Goal: Communication & Community: Answer question/provide support

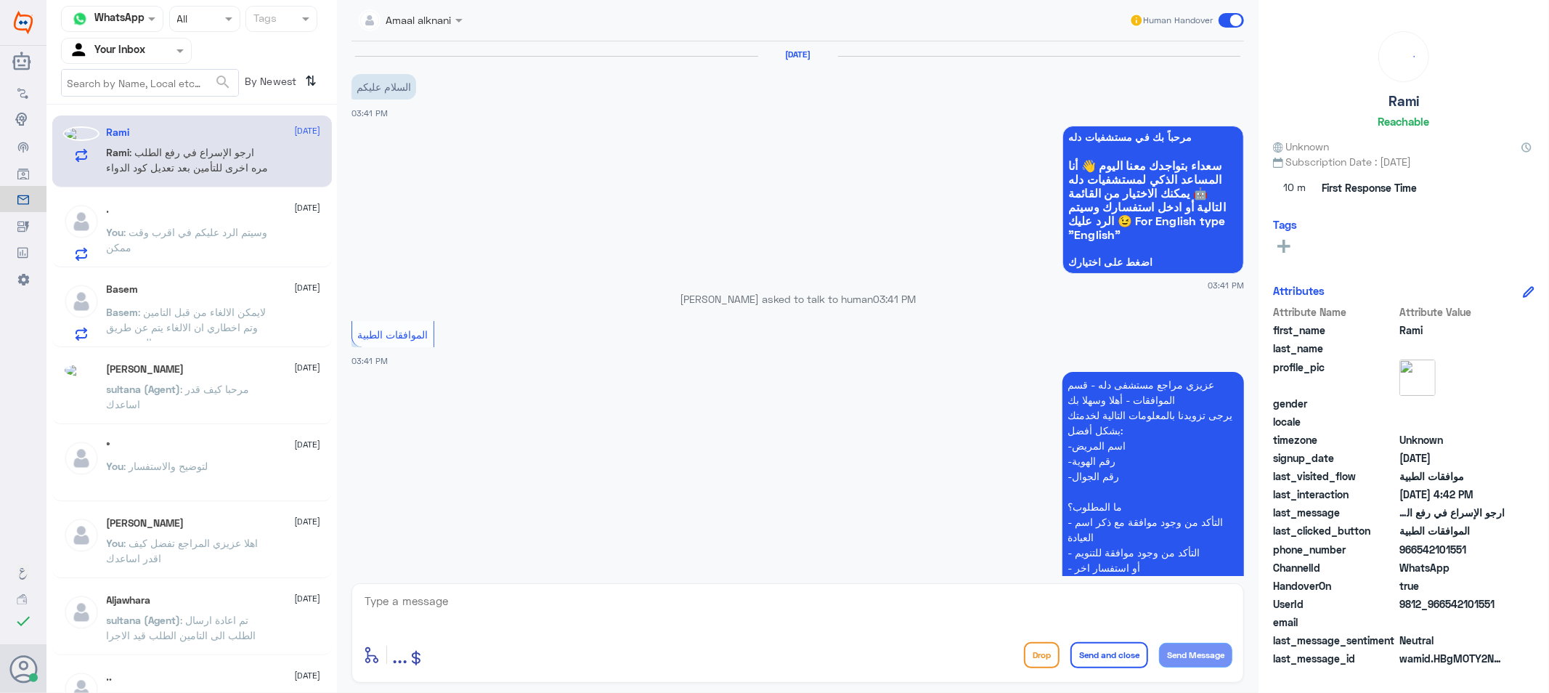
scroll to position [1331, 0]
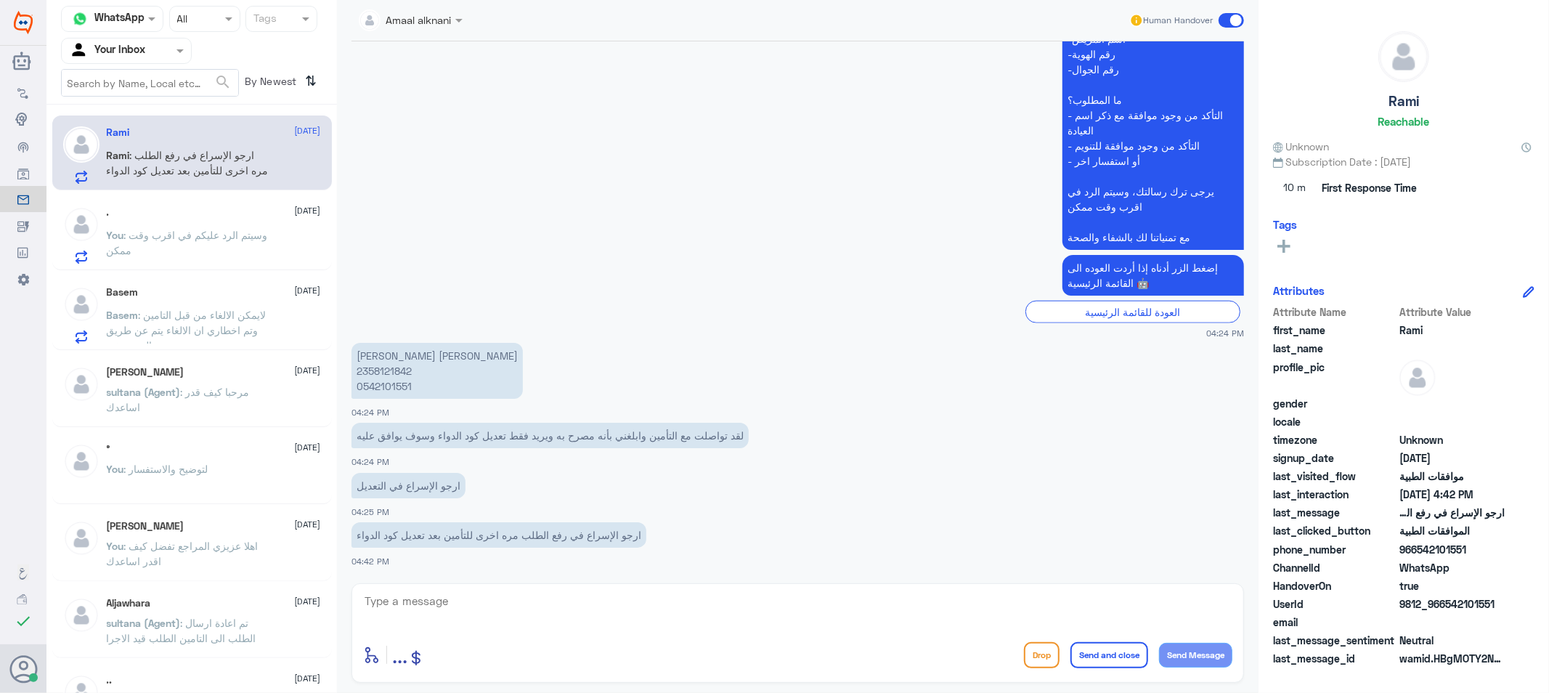
click at [381, 385] on p "[PERSON_NAME] [PERSON_NAME] 2358121842 0542101551" at bounding box center [437, 371] width 171 height 56
copy p "0542101551"
click at [570, 598] on textarea at bounding box center [797, 609] width 869 height 36
paste textarea "[MEDICAL_DATA] 10 MG TABLET28/BOX"
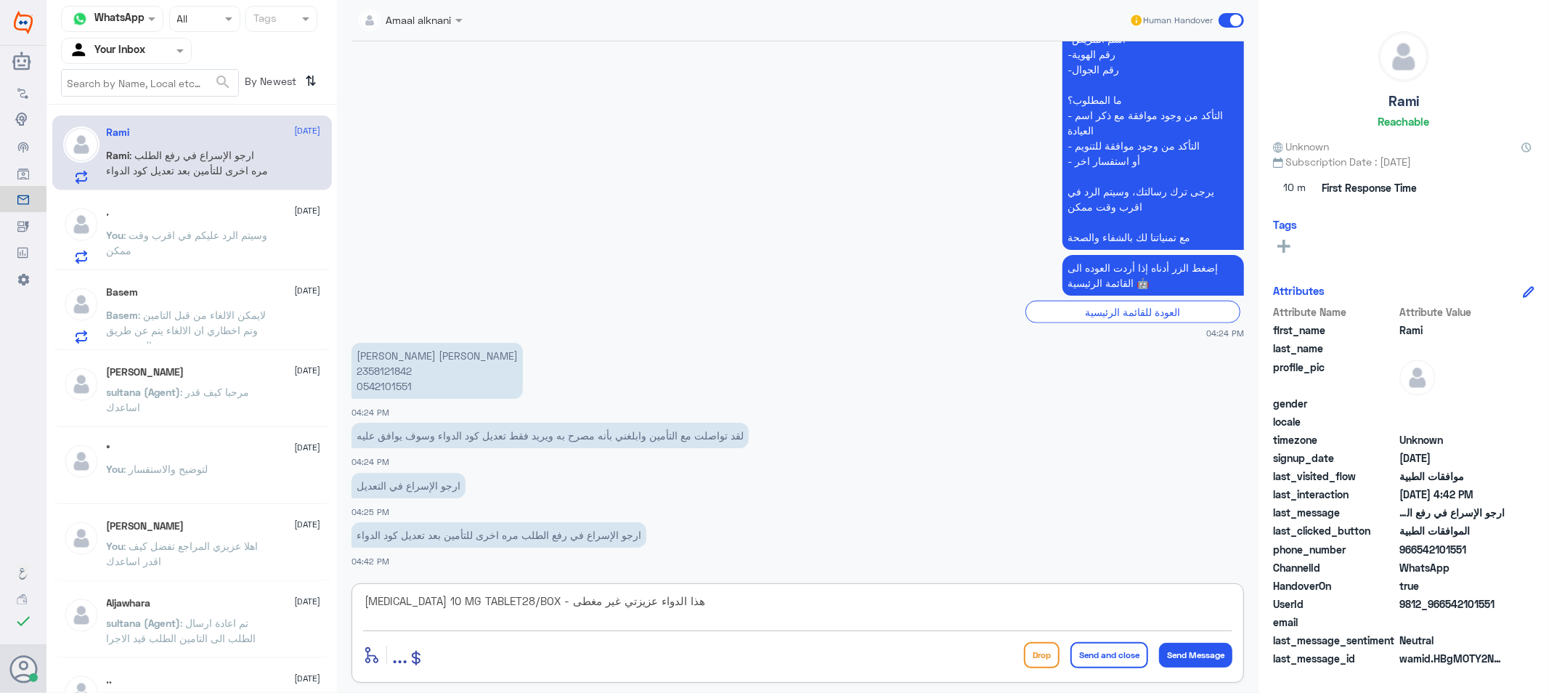
type textarea "[MEDICAL_DATA] 10 MG TABLET28/BOX - هذا الدواء عزيزتي غير مغطى"
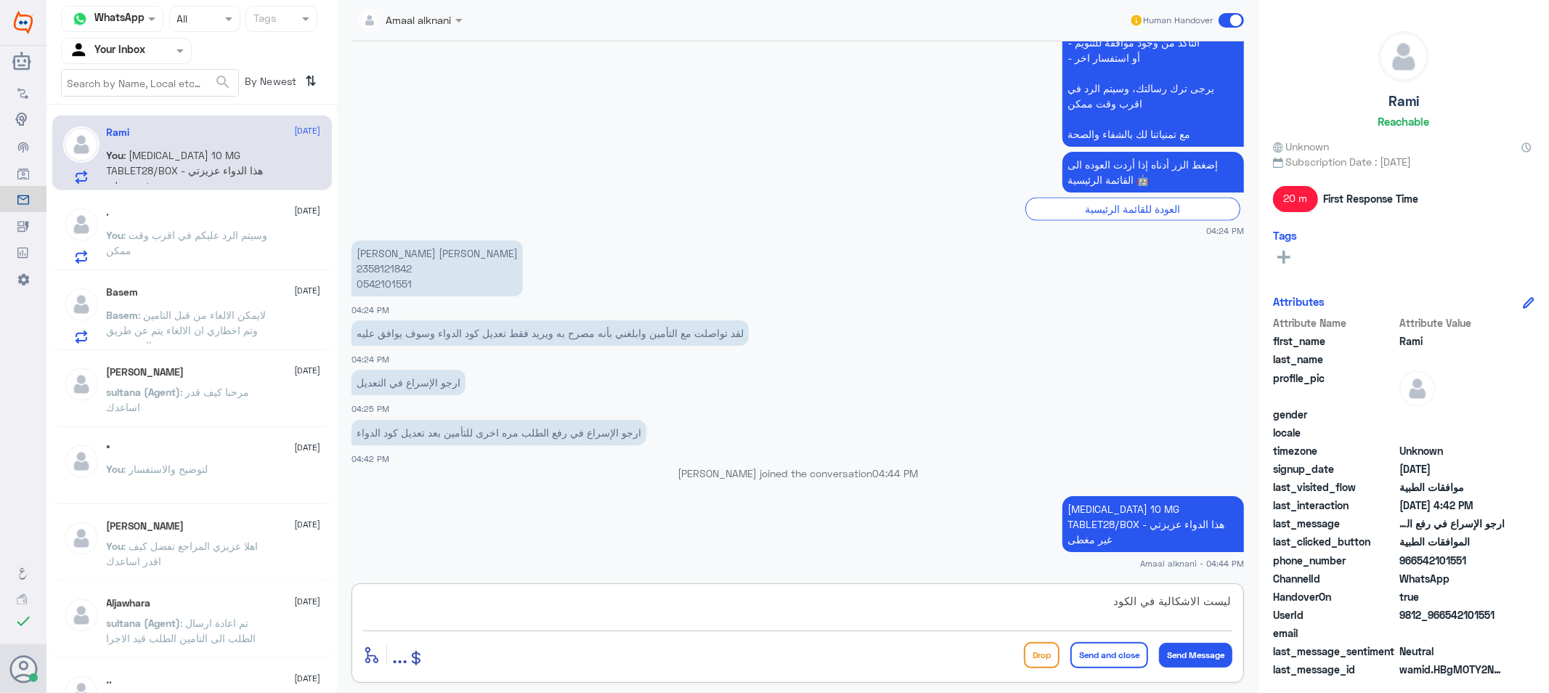
type textarea "ليست الاشكالية في الكود"
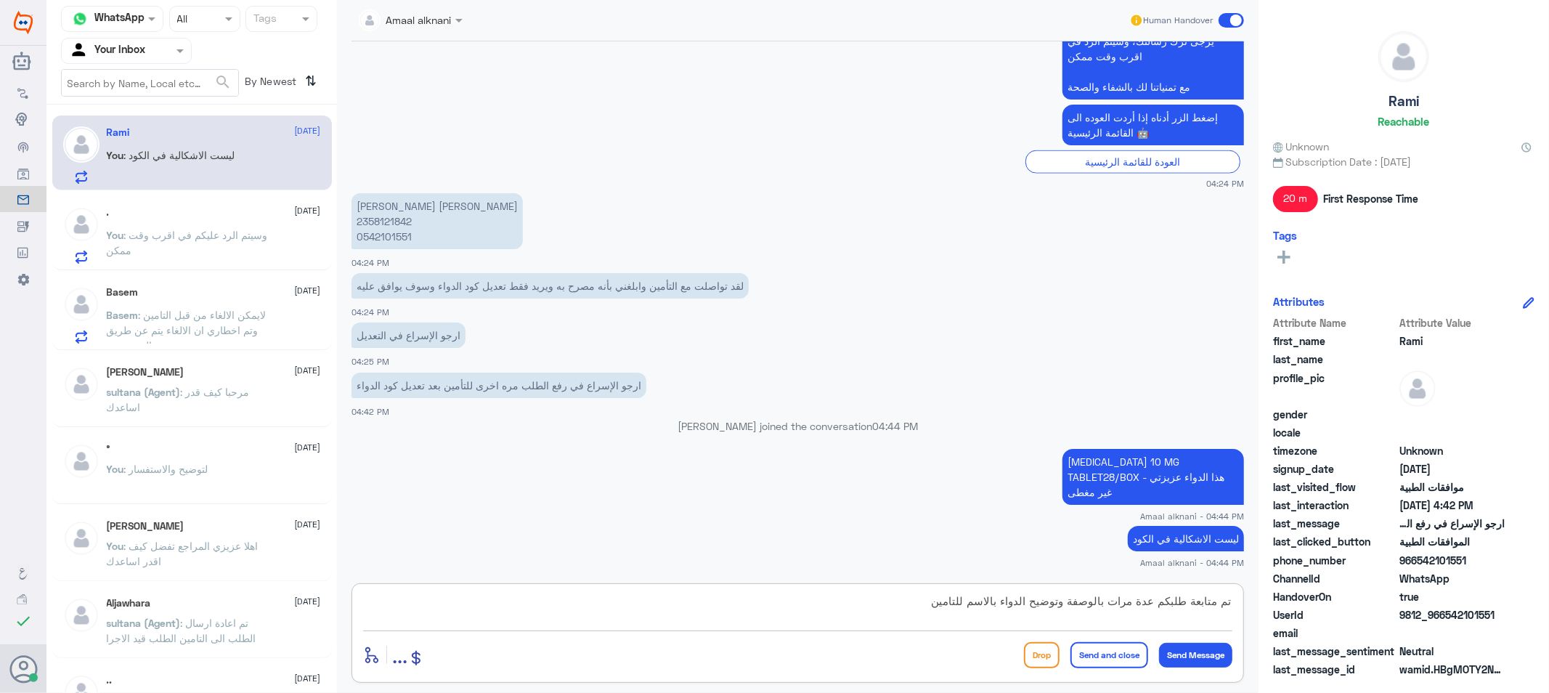
type textarea "تم متابعة طلبكم عدة مرات بالوصفة وتوضيح الدواء بالاسم للتامين"
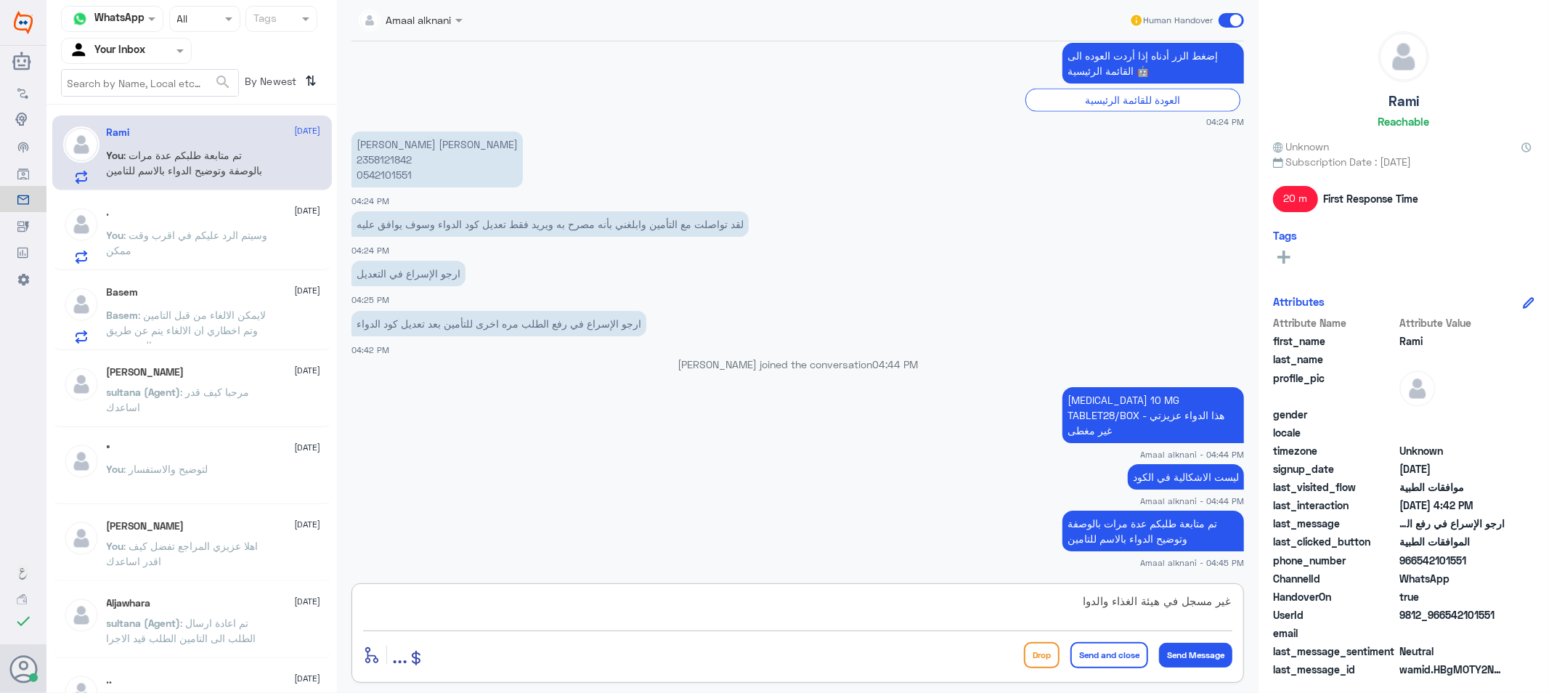
type textarea "غير مسجل في هيئة الغذاء والدواء"
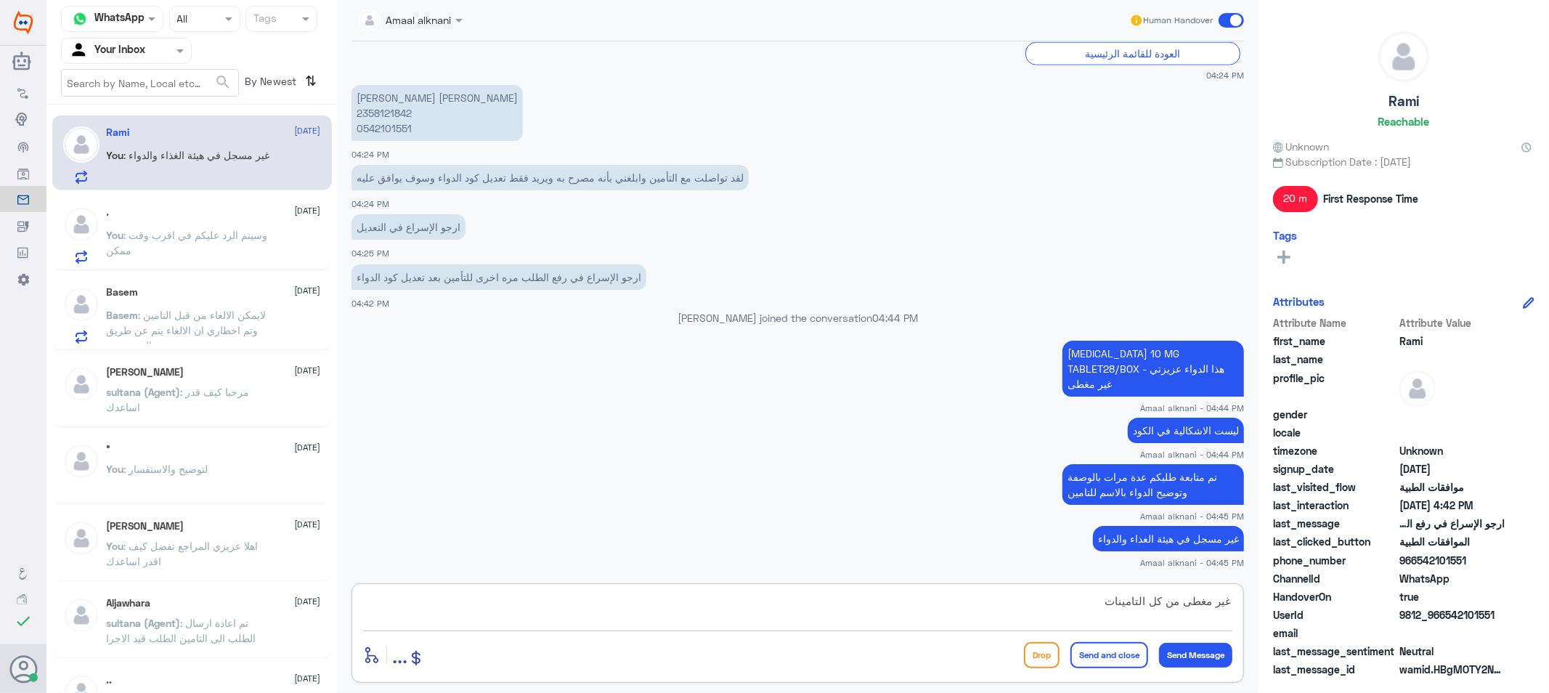
type textarea "غير مغطى من كل التامينات"
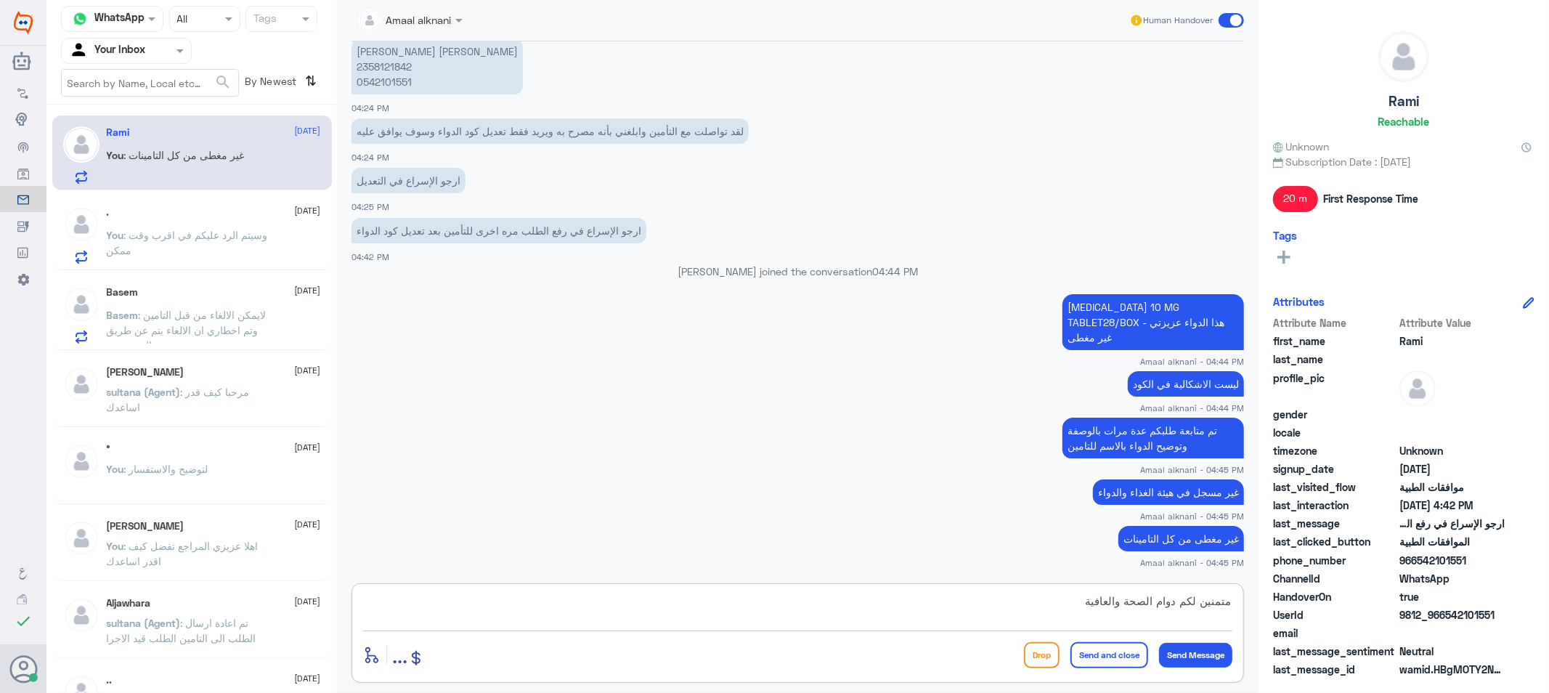
type textarea "متمنين لكم دوام الصحة والعافية"
click at [1095, 657] on button "Send and close" at bounding box center [1110, 655] width 78 height 26
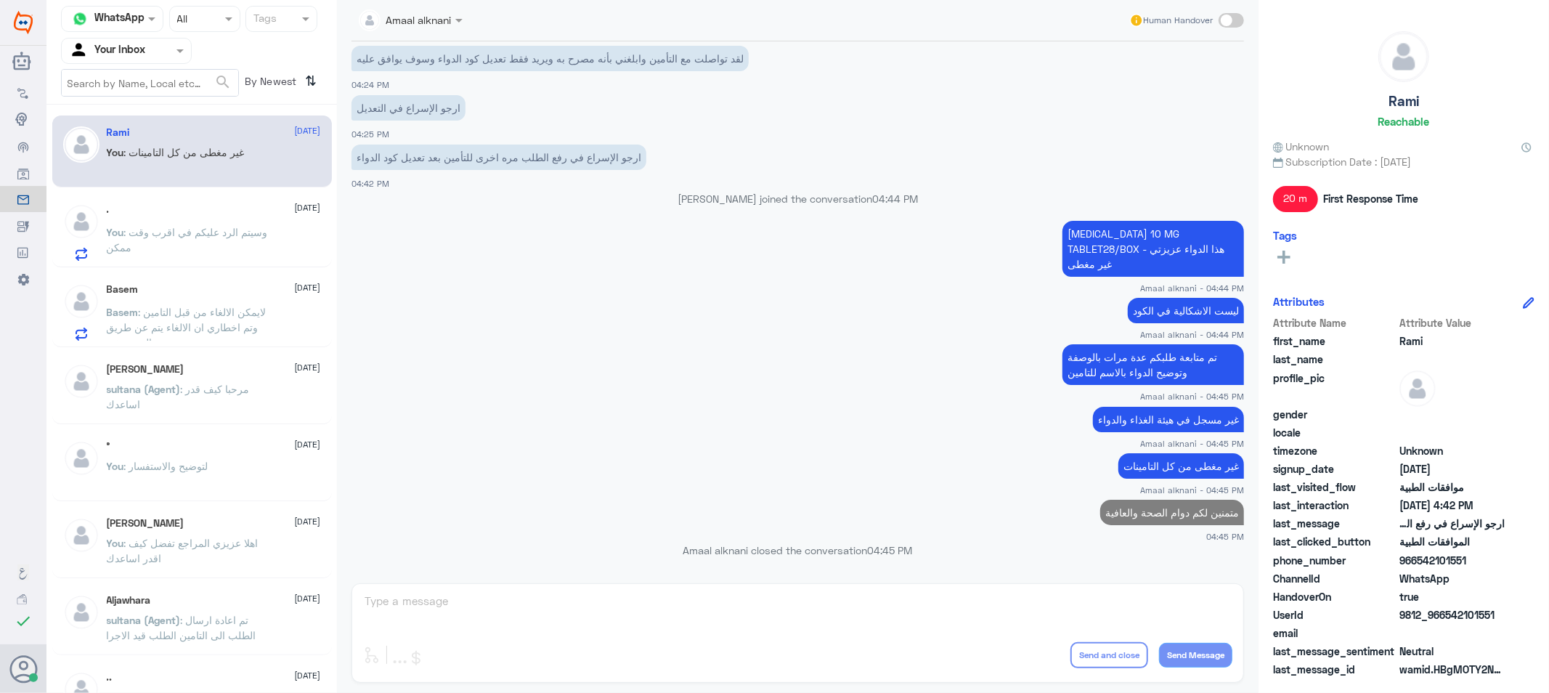
click at [218, 231] on span ": وسيتم الرد عليكم في اقرب وقت ممكن" at bounding box center [187, 240] width 161 height 28
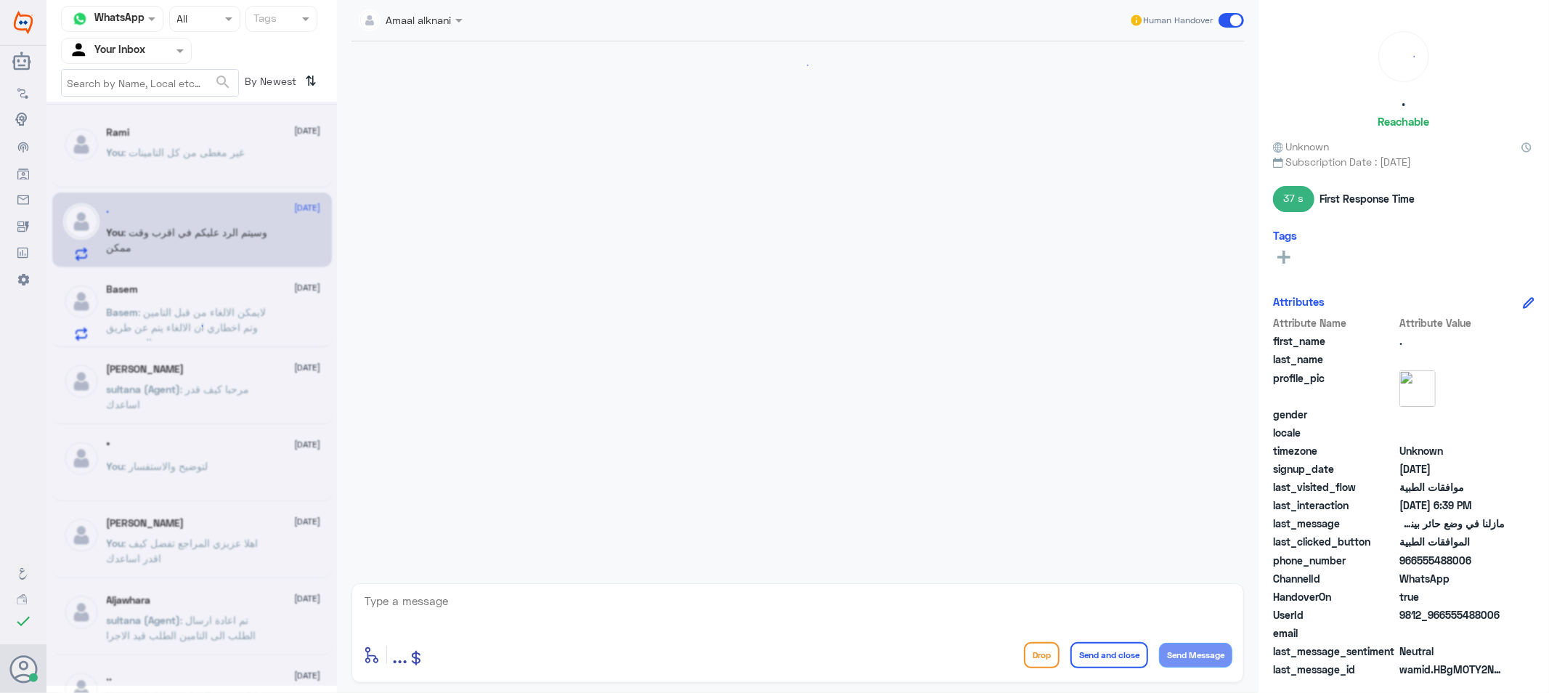
scroll to position [1057, 0]
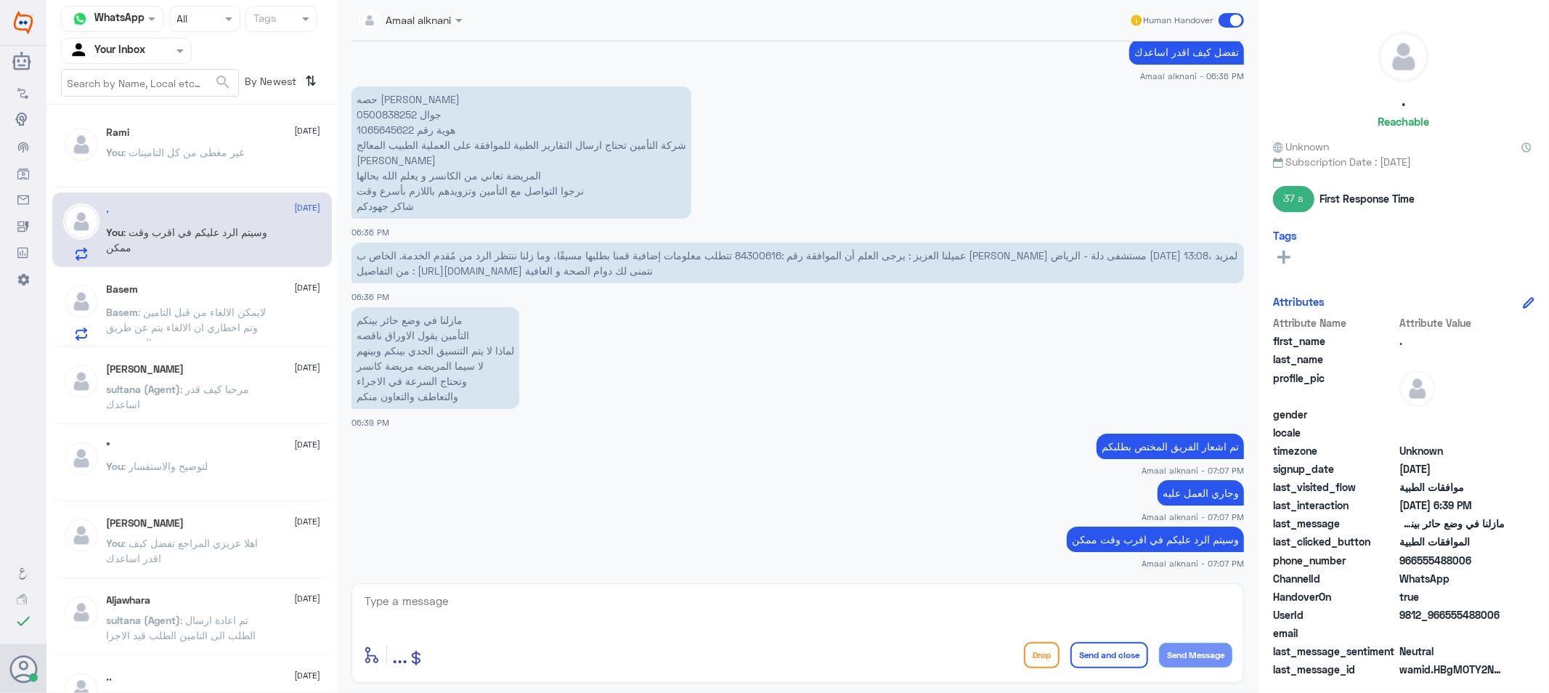
click at [511, 609] on textarea at bounding box center [797, 609] width 869 height 36
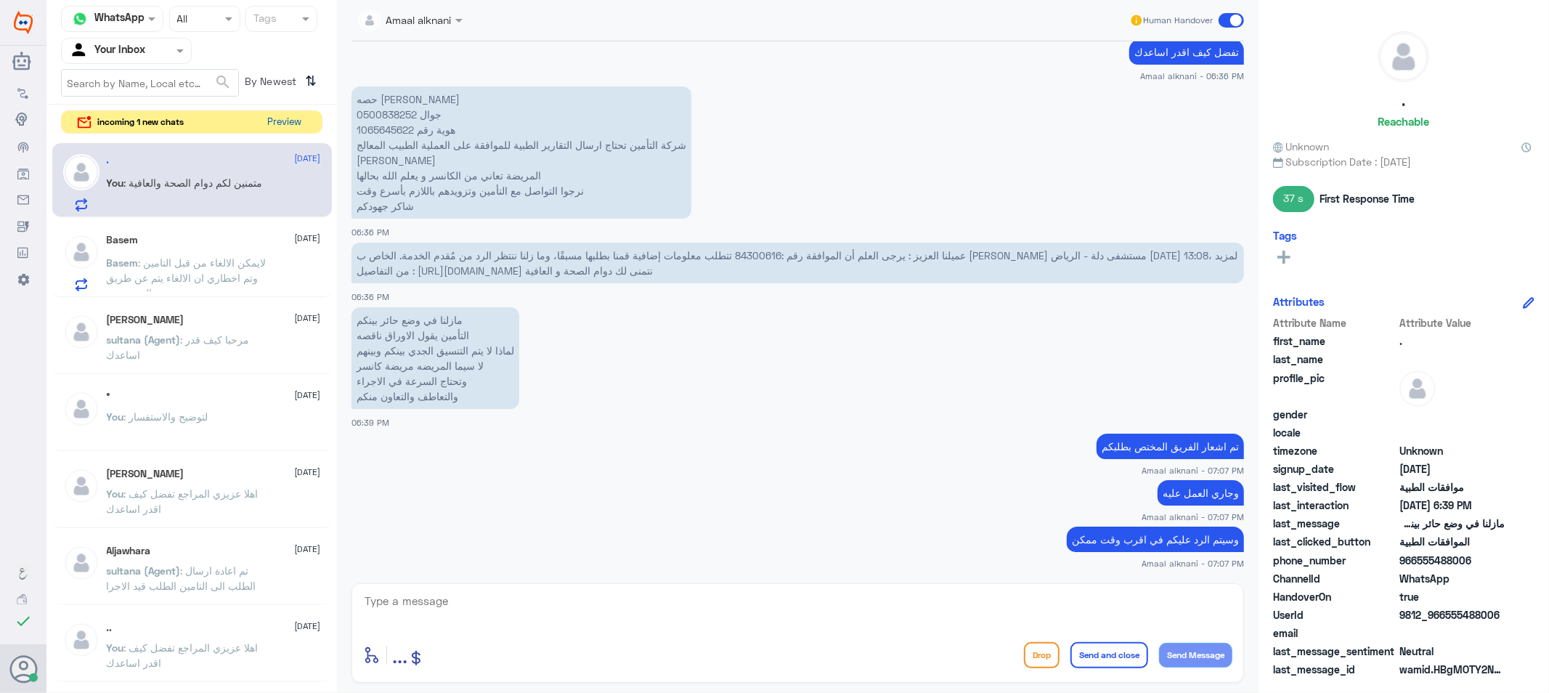
click at [287, 126] on button "Preview" at bounding box center [284, 122] width 45 height 23
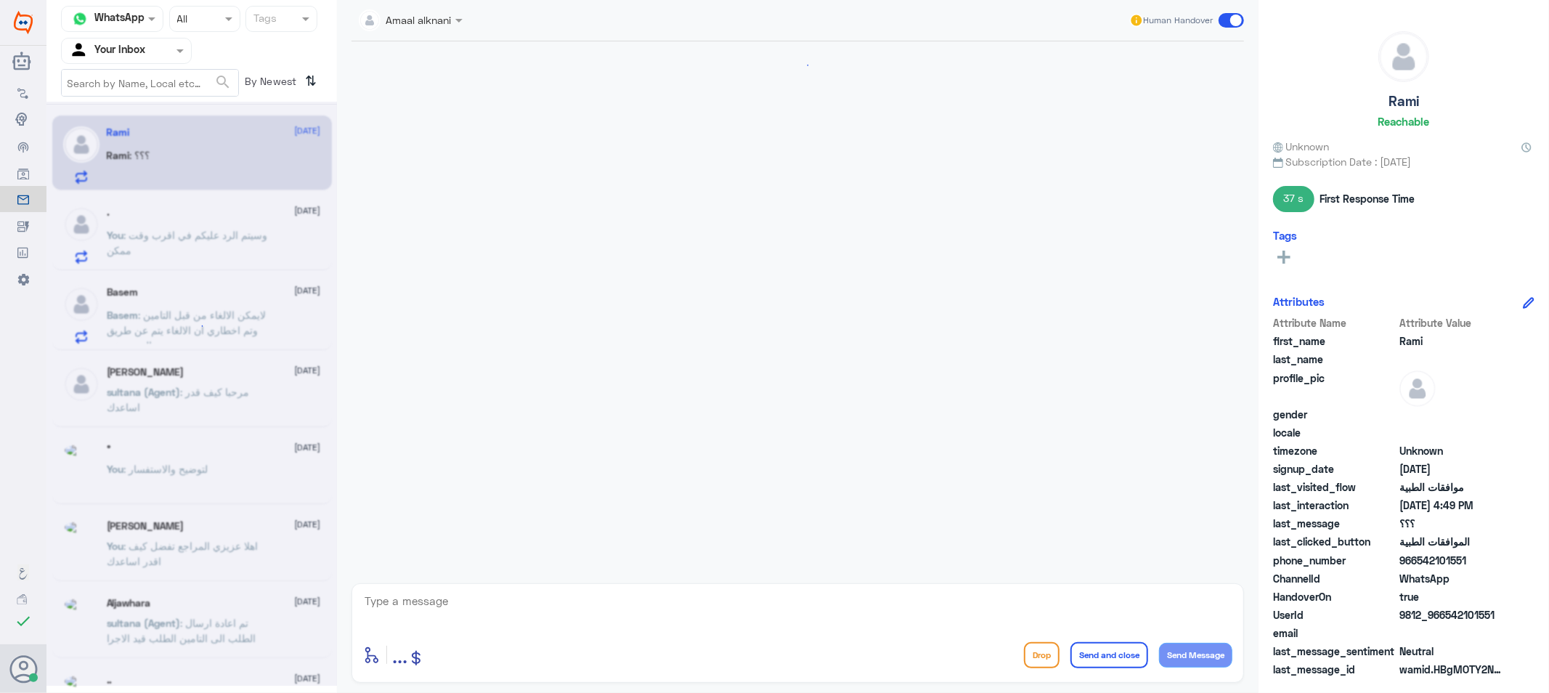
scroll to position [1000, 0]
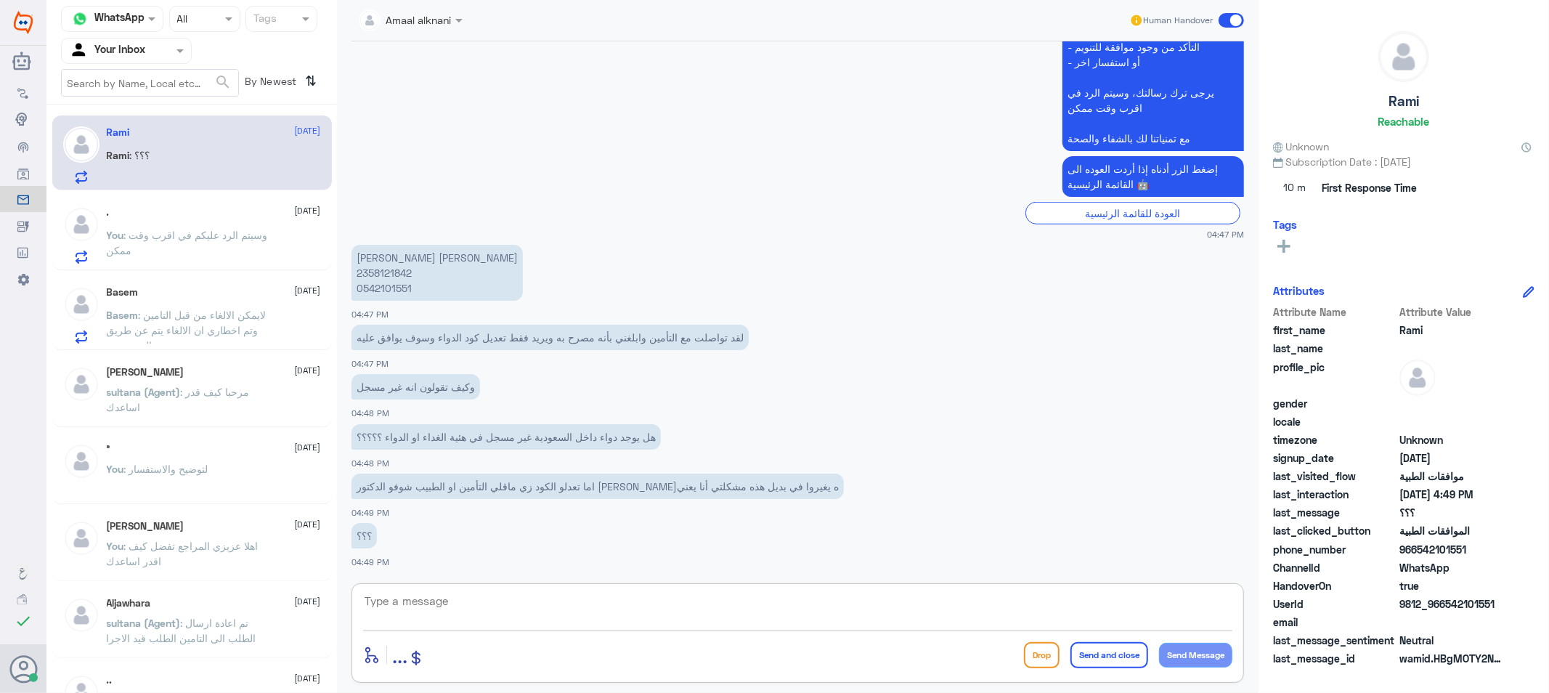
click at [567, 625] on textarea at bounding box center [797, 609] width 869 height 36
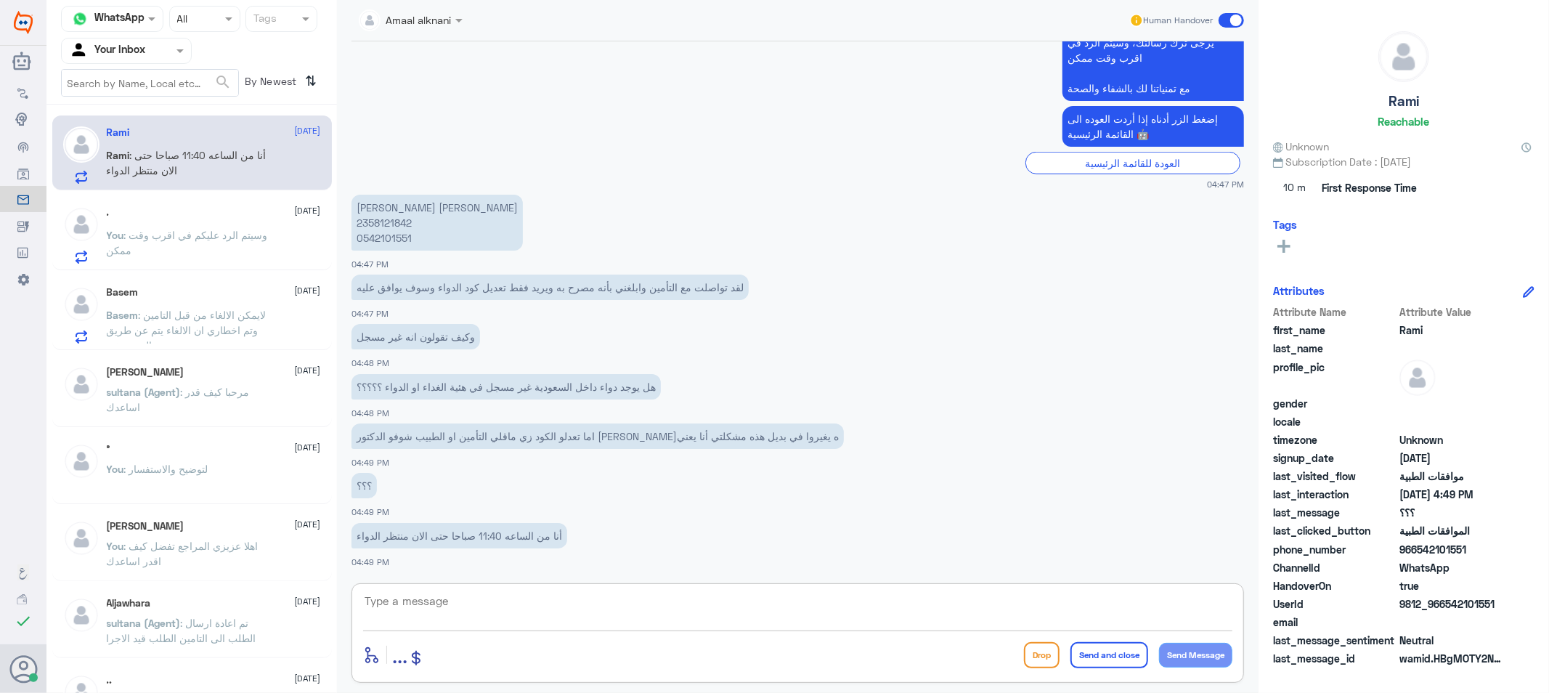
click at [567, 625] on textarea at bounding box center [797, 609] width 869 height 36
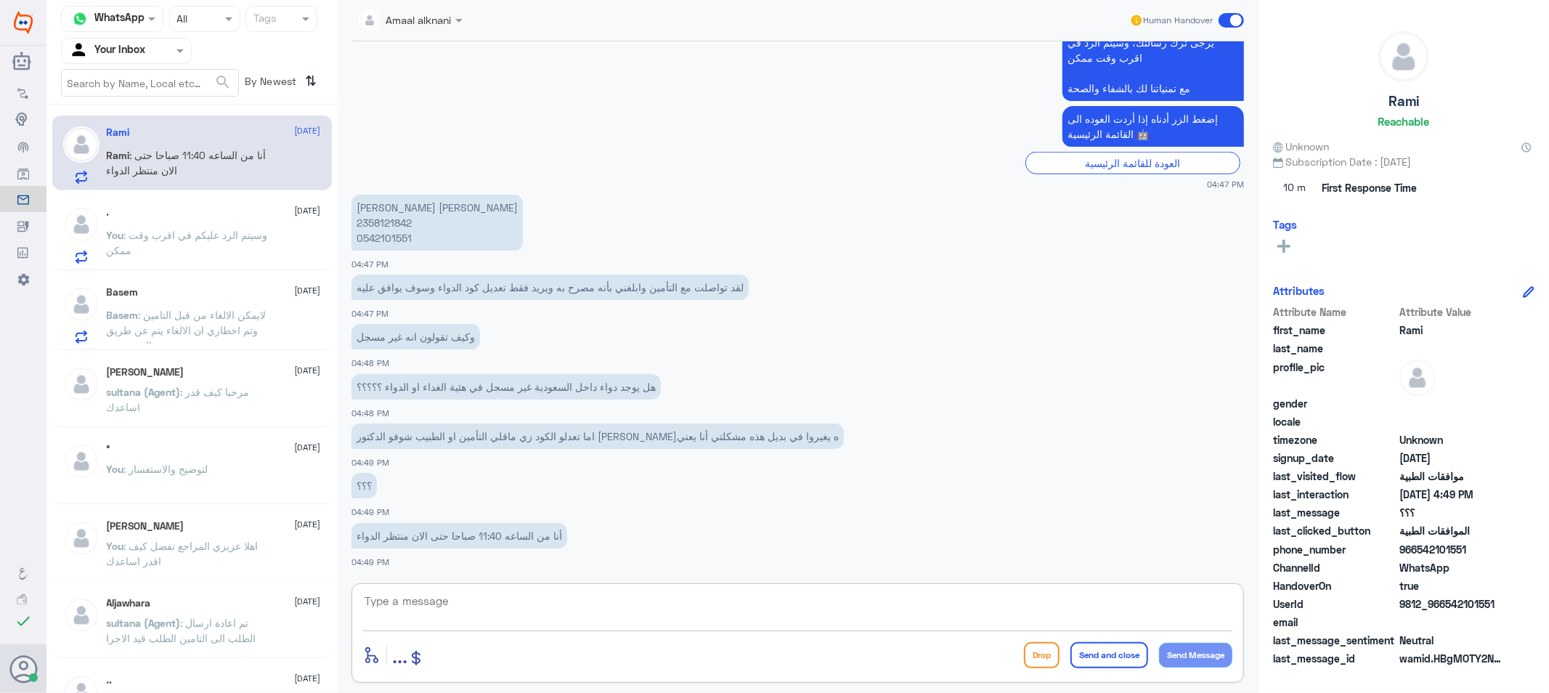
click at [567, 625] on textarea at bounding box center [797, 609] width 869 height 36
type textarea "ي"
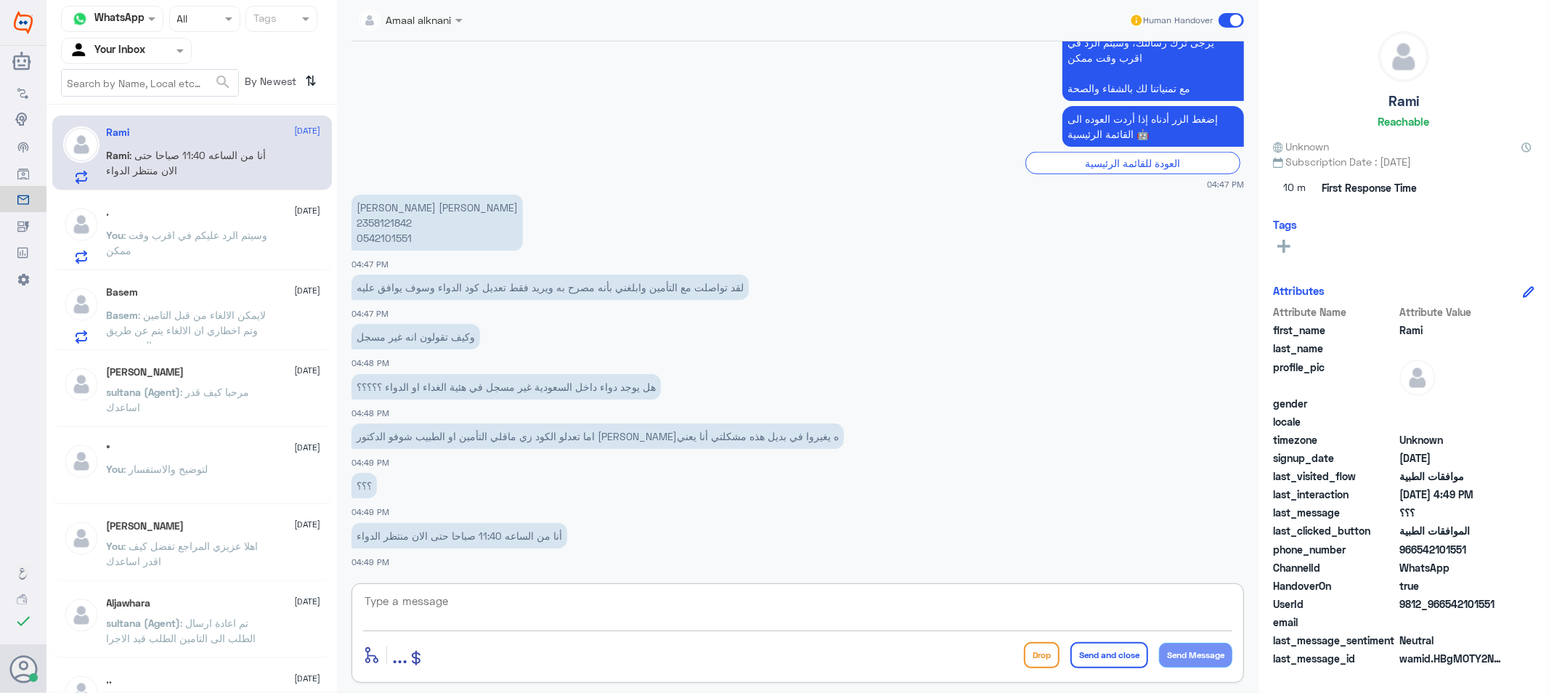
click at [618, 594] on textarea at bounding box center [797, 609] width 869 height 36
click at [480, 603] on textarea at bounding box center [797, 609] width 869 height 36
type textarea "لايوجد لدينا تغيير الكود هذا الكود صحيح لنفس الدواء"
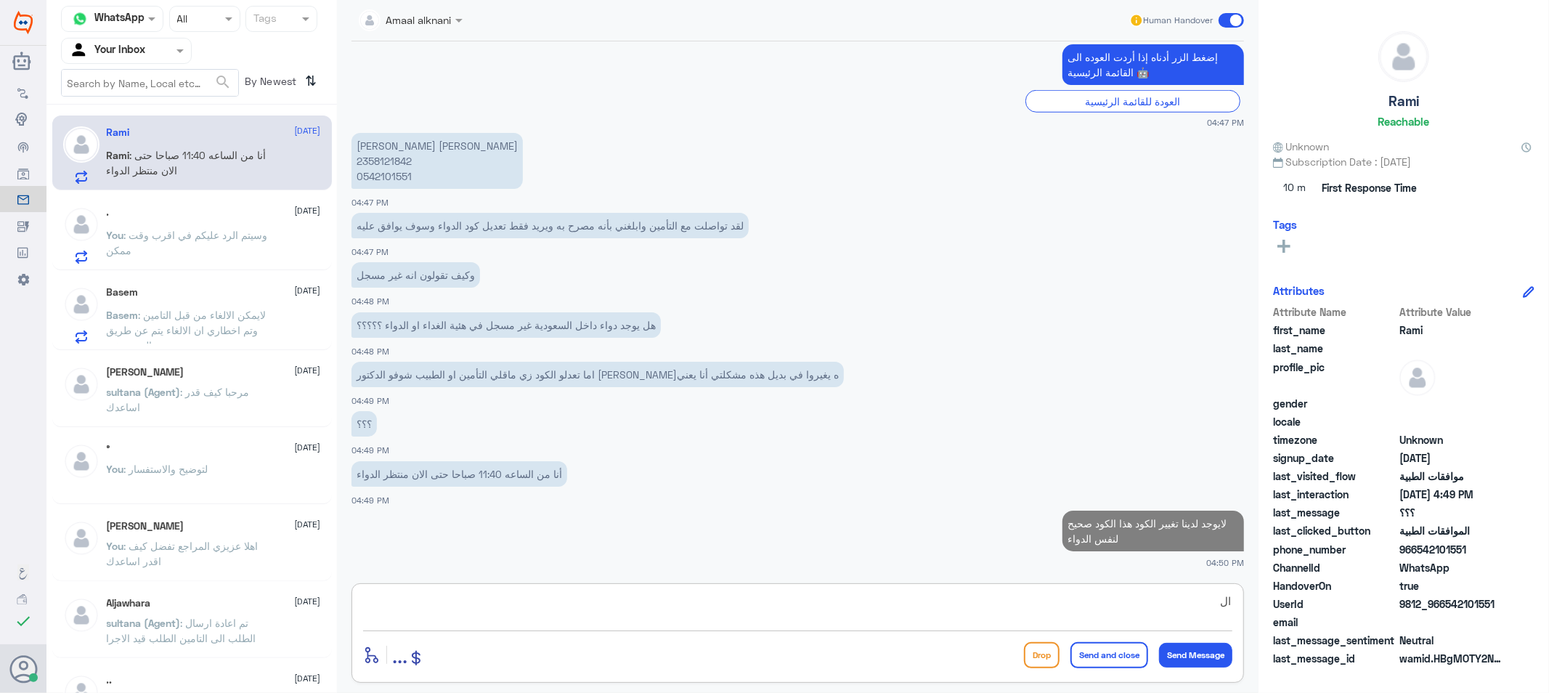
type textarea "ا"
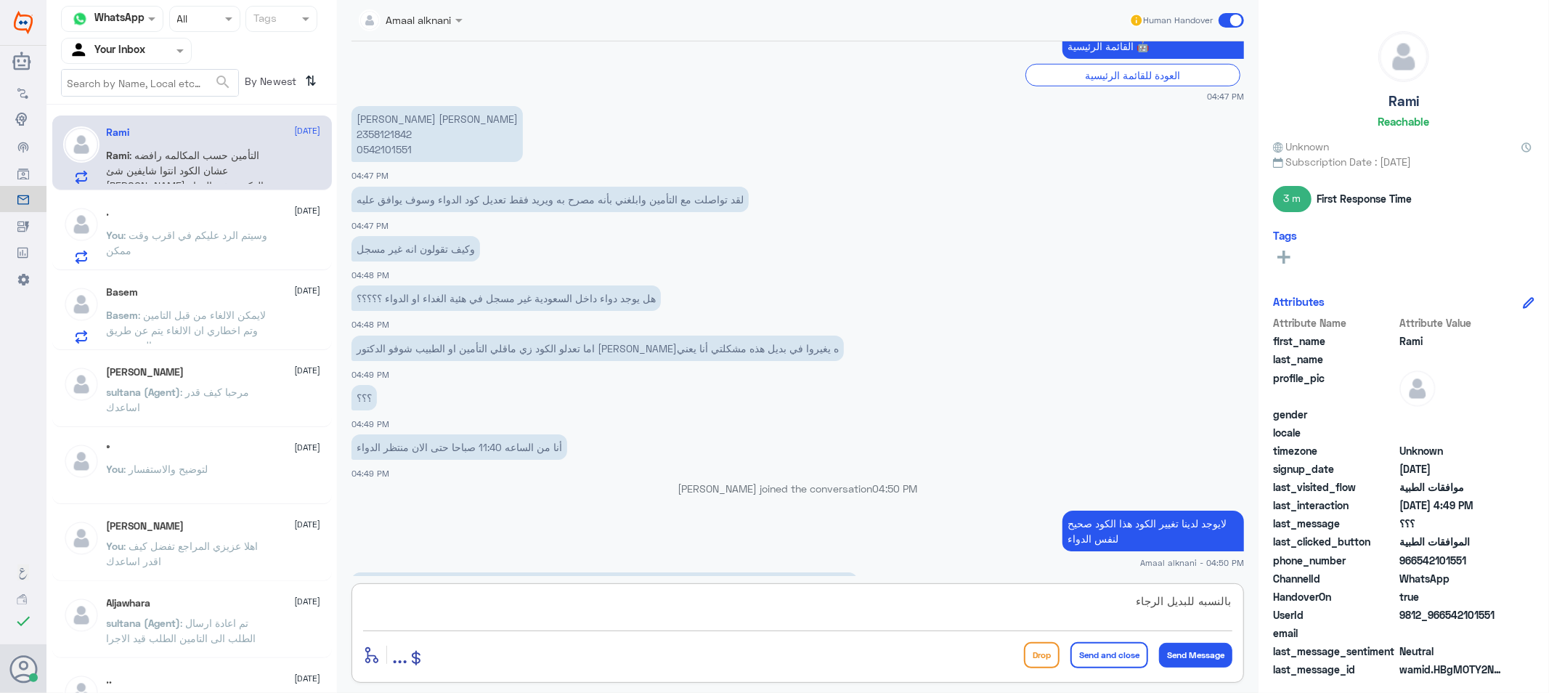
scroll to position [1162, 0]
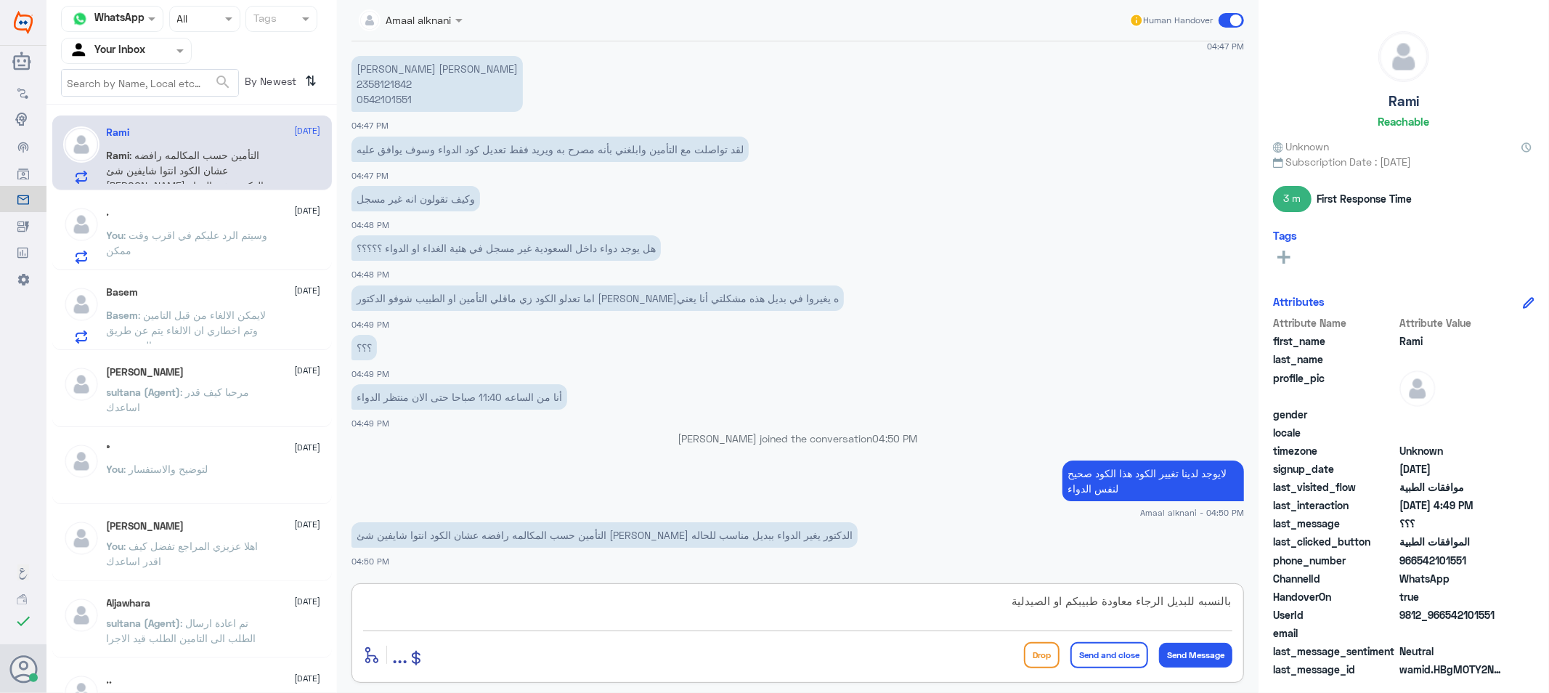
type textarea "بالنسبه للبديل الرجاء معاودة طبيبكم او الصيدلية"
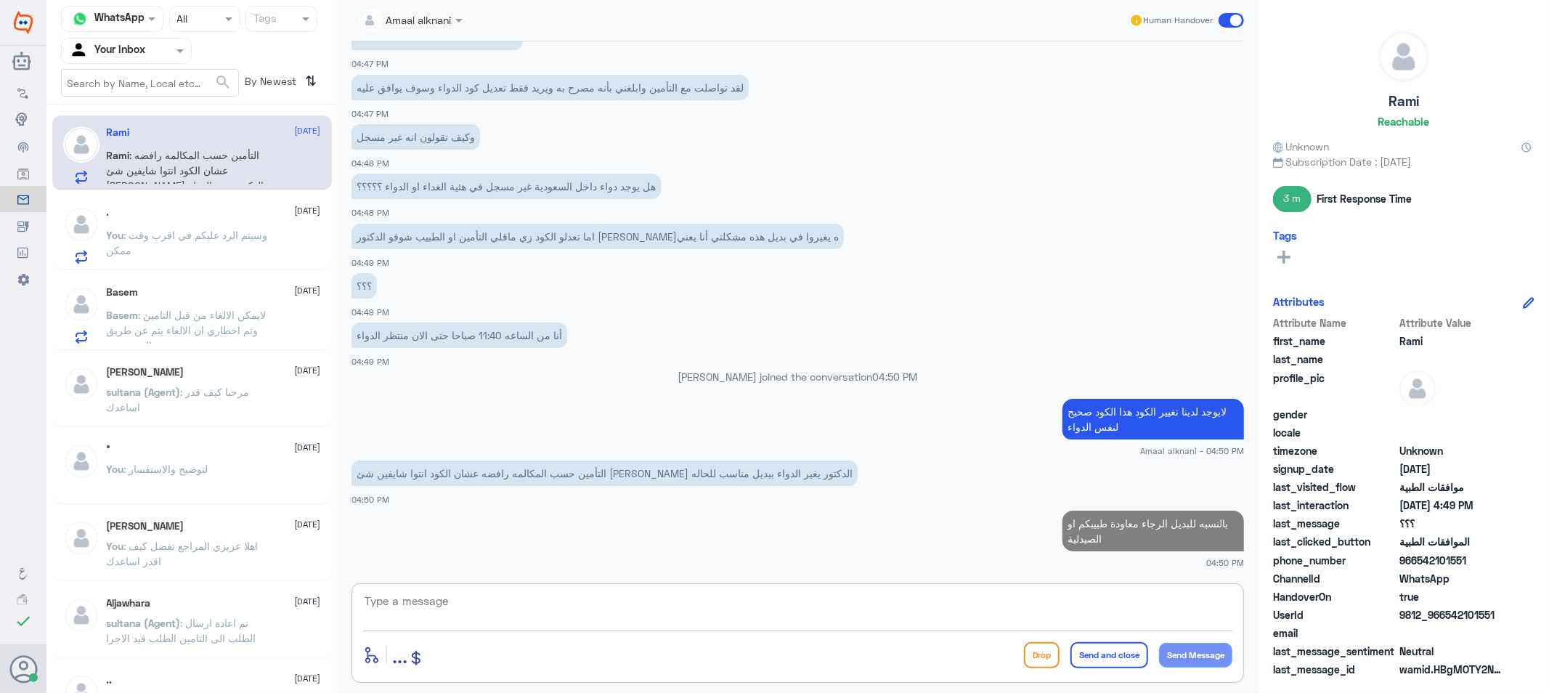
click at [639, 607] on textarea at bounding box center [797, 609] width 869 height 36
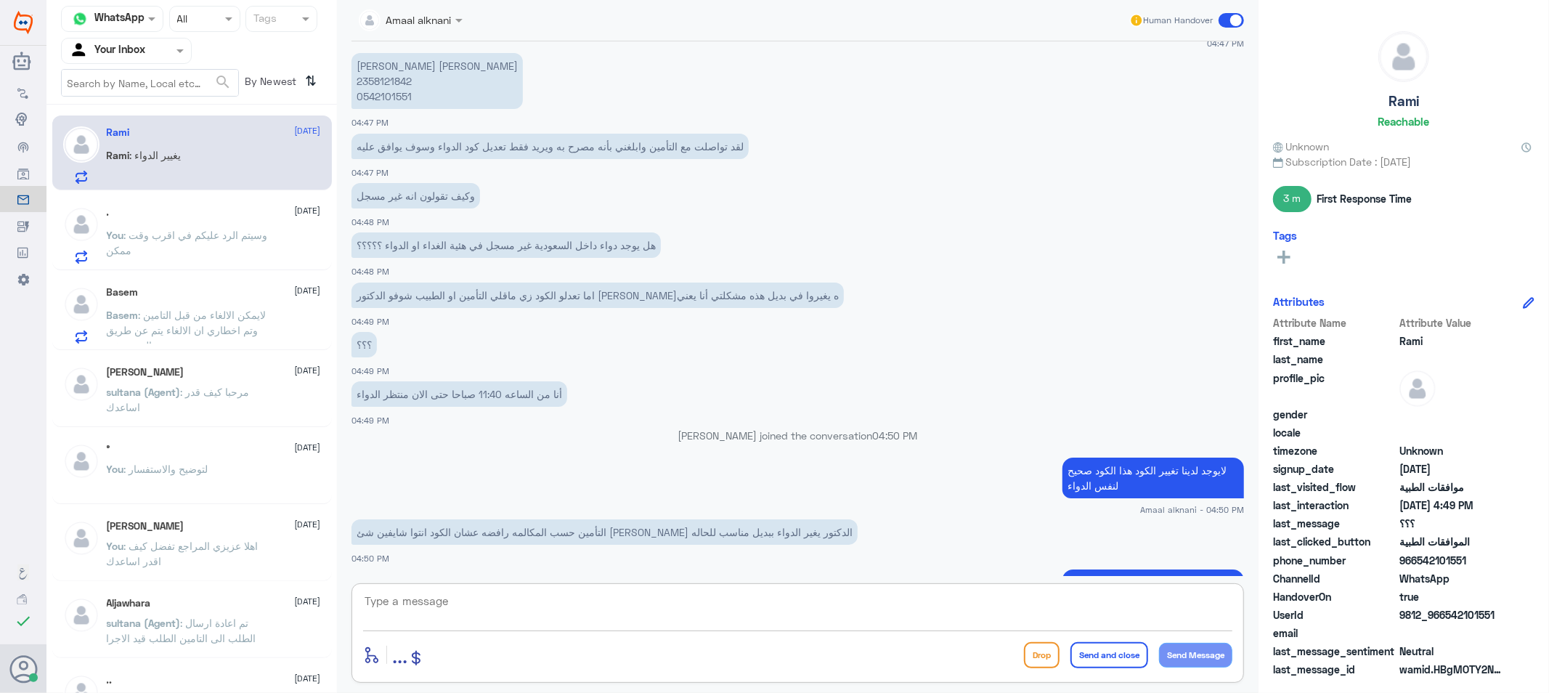
scroll to position [1243, 0]
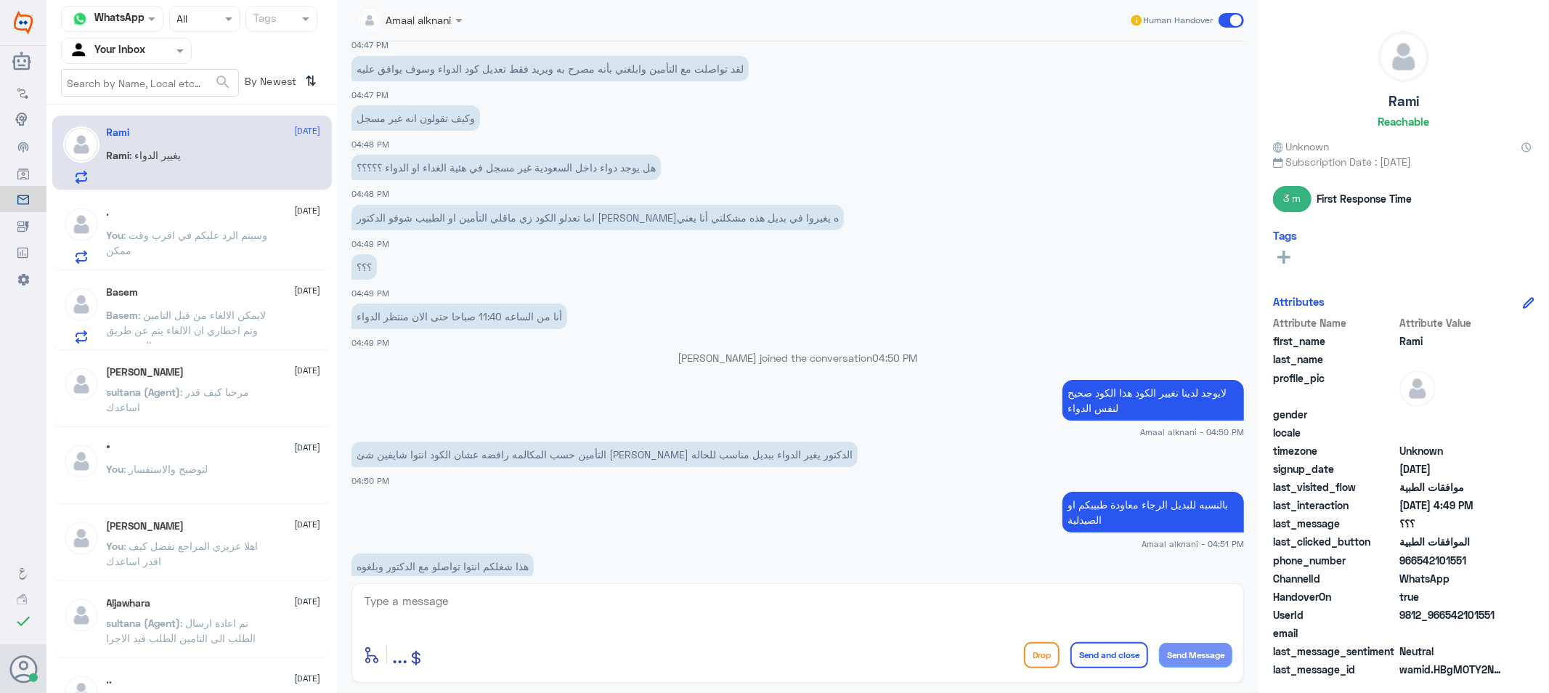
click at [145, 245] on p "You : وسيتم الرد عليكم في اقرب وقت ممكن" at bounding box center [188, 245] width 163 height 36
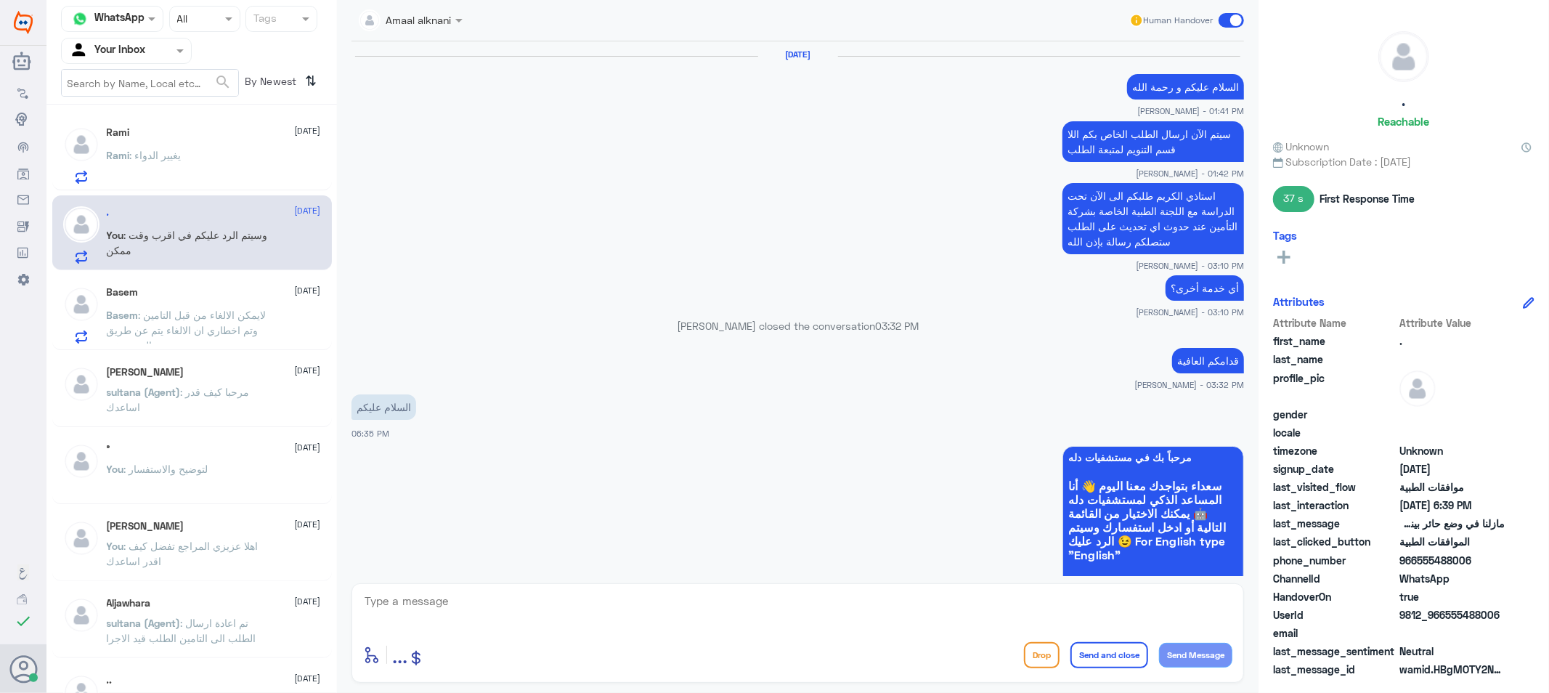
scroll to position [1057, 0]
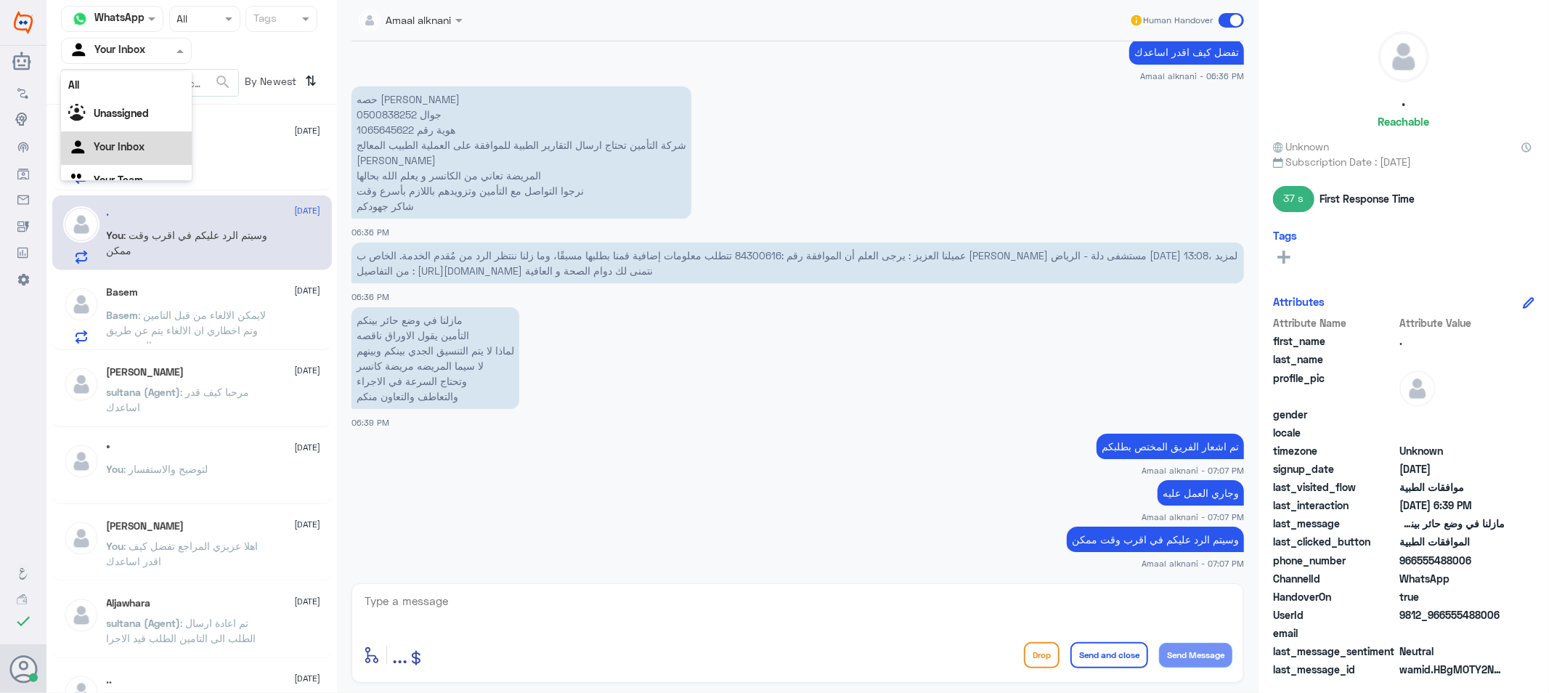
click at [165, 51] on div at bounding box center [126, 50] width 129 height 17
click at [138, 155] on Team "Your Team" at bounding box center [118, 161] width 49 height 12
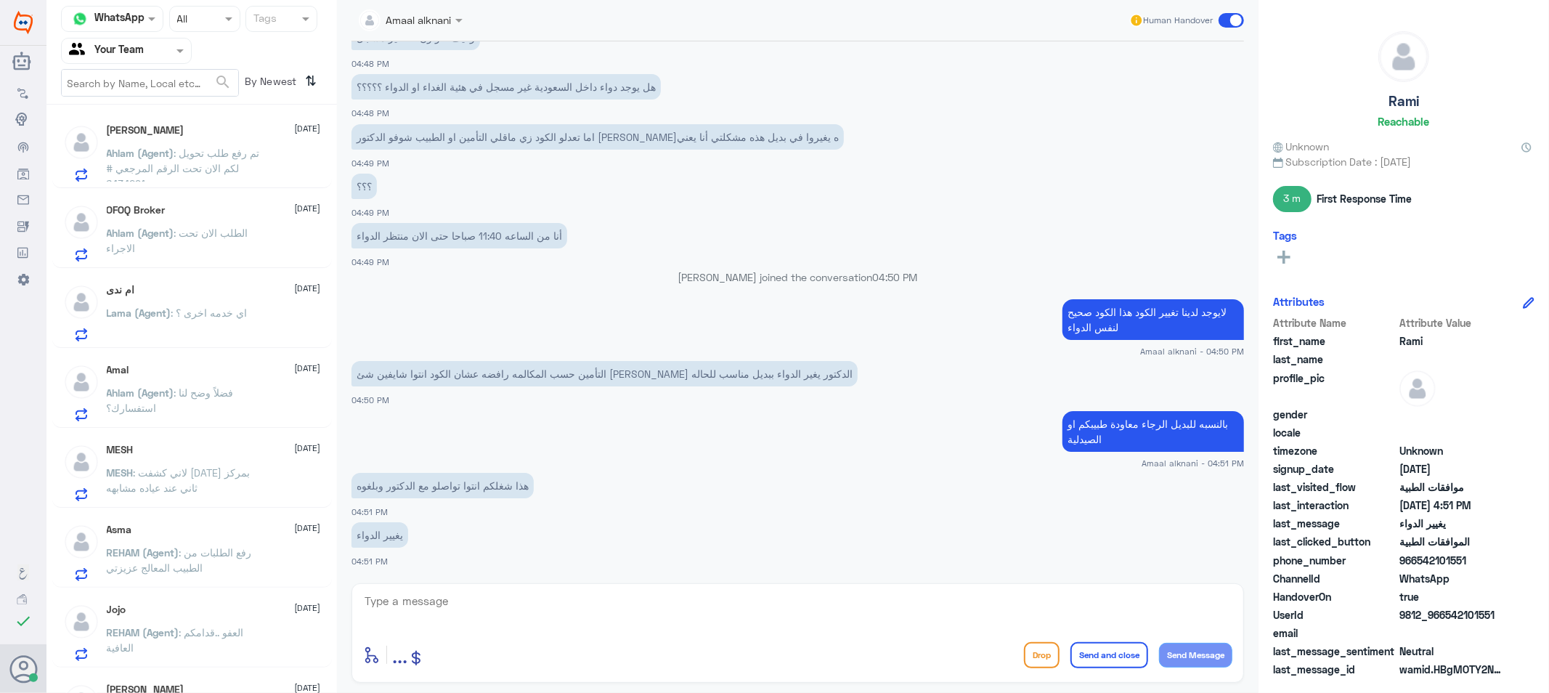
scroll to position [0, 0]
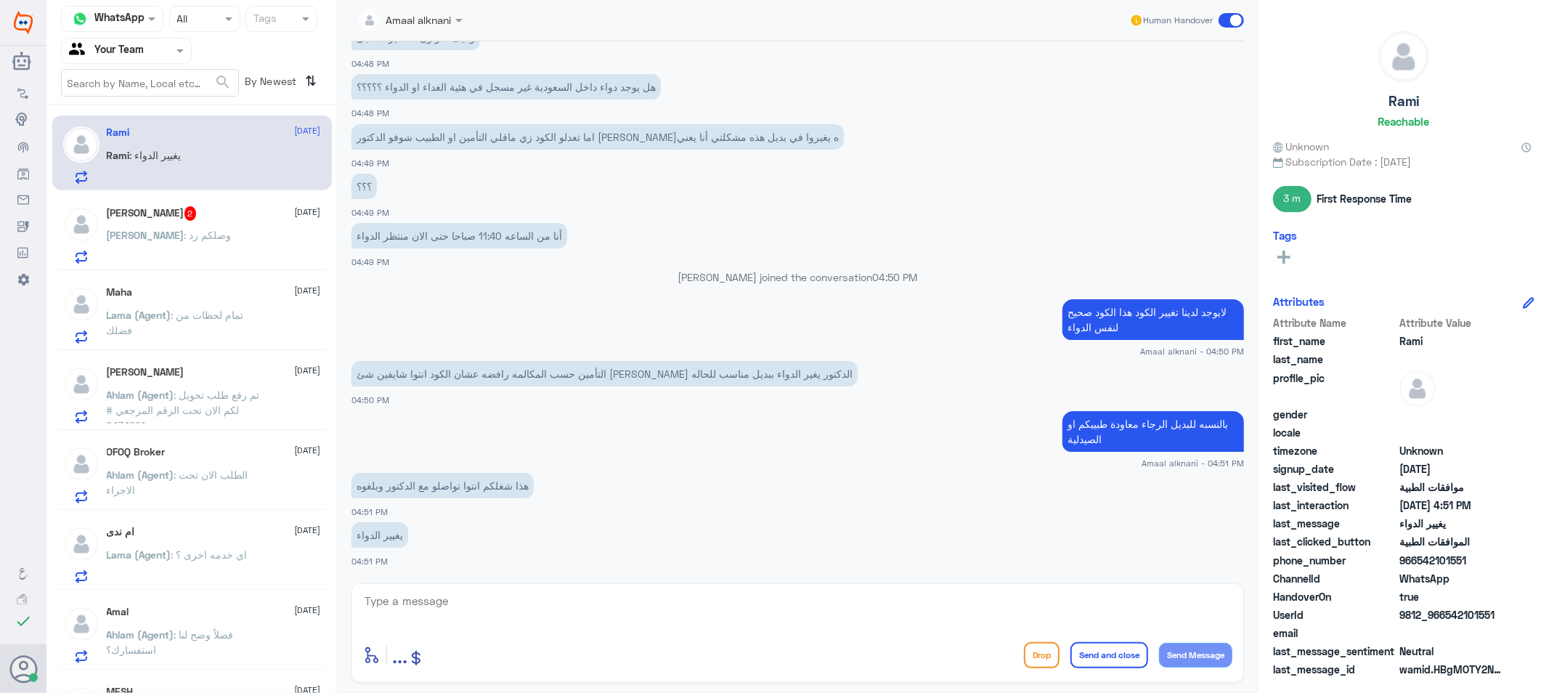
click at [189, 247] on div "[PERSON_NAME] : وصلكم رد" at bounding box center [214, 247] width 214 height 33
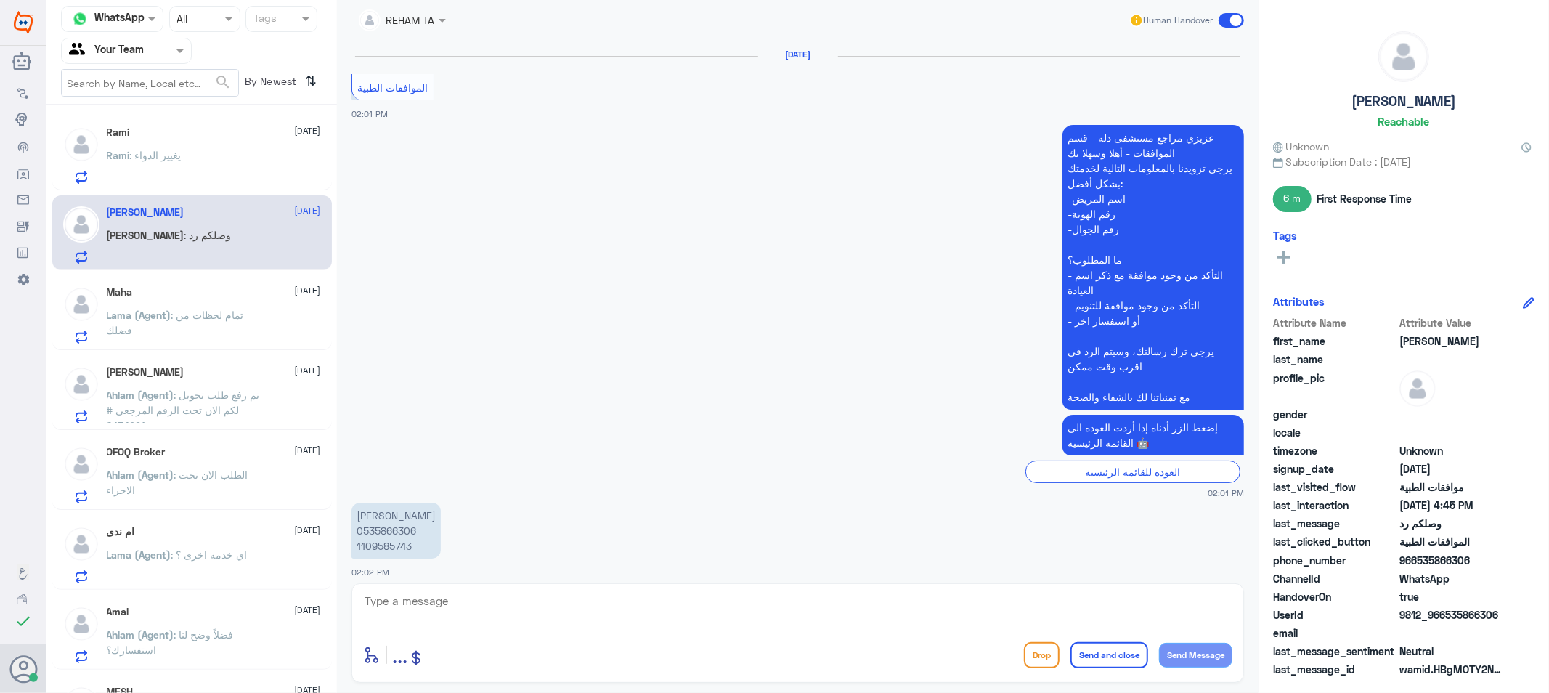
scroll to position [1058, 0]
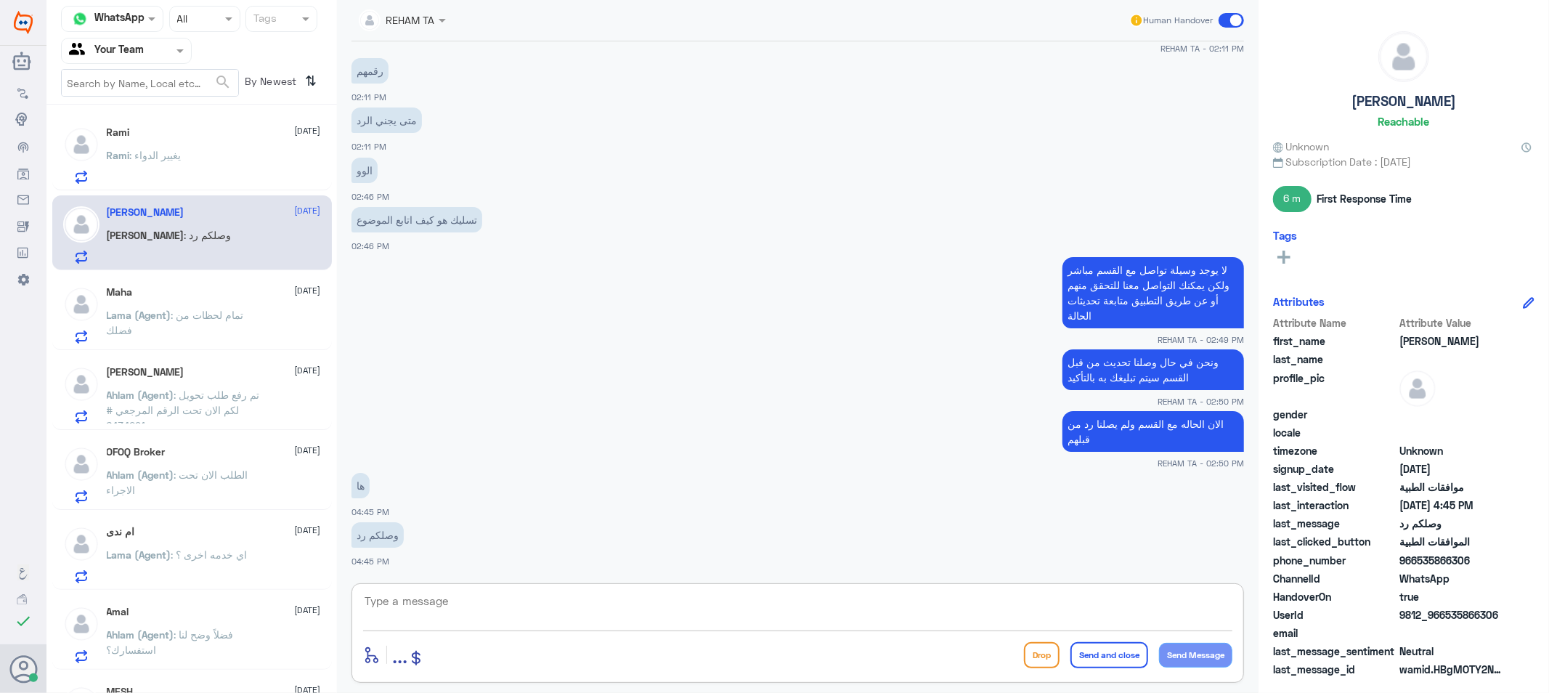
click at [500, 620] on textarea at bounding box center [797, 609] width 869 height 36
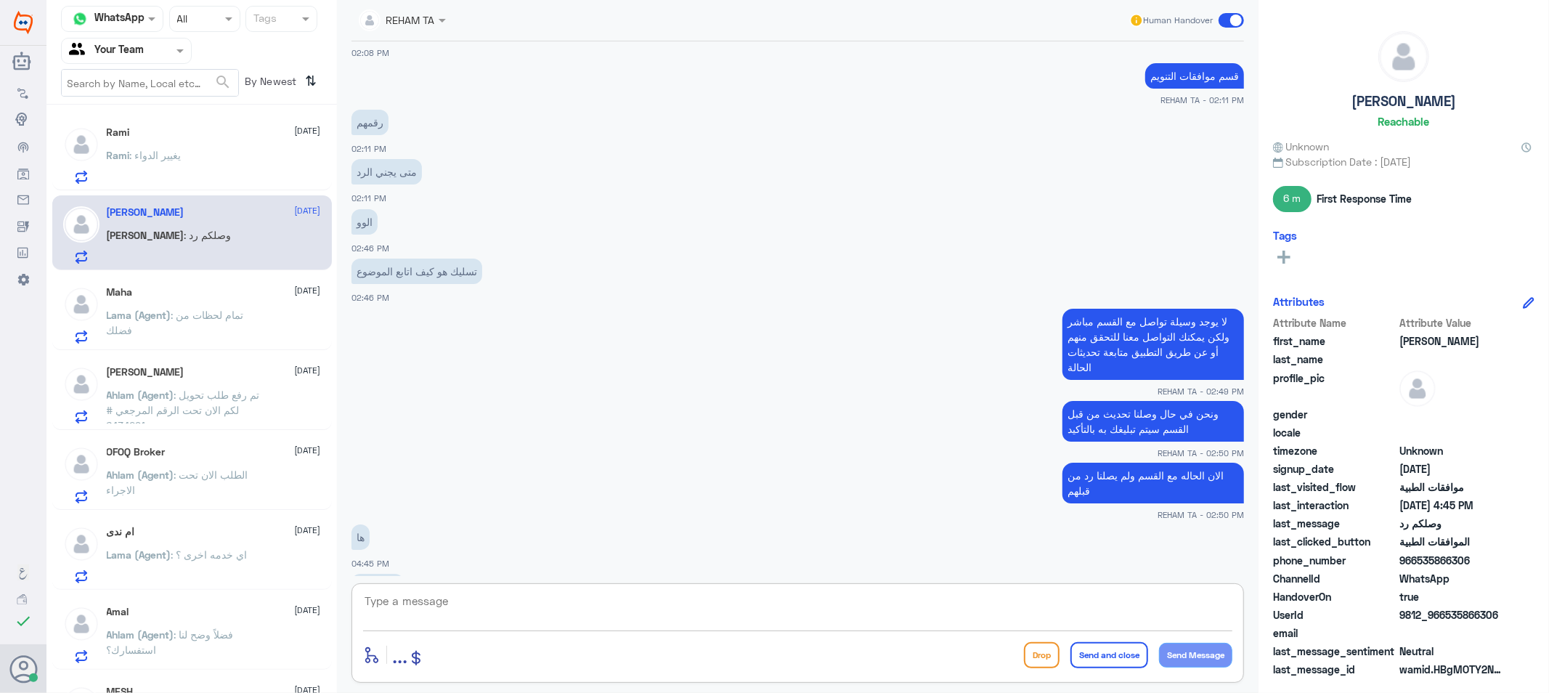
scroll to position [897, 0]
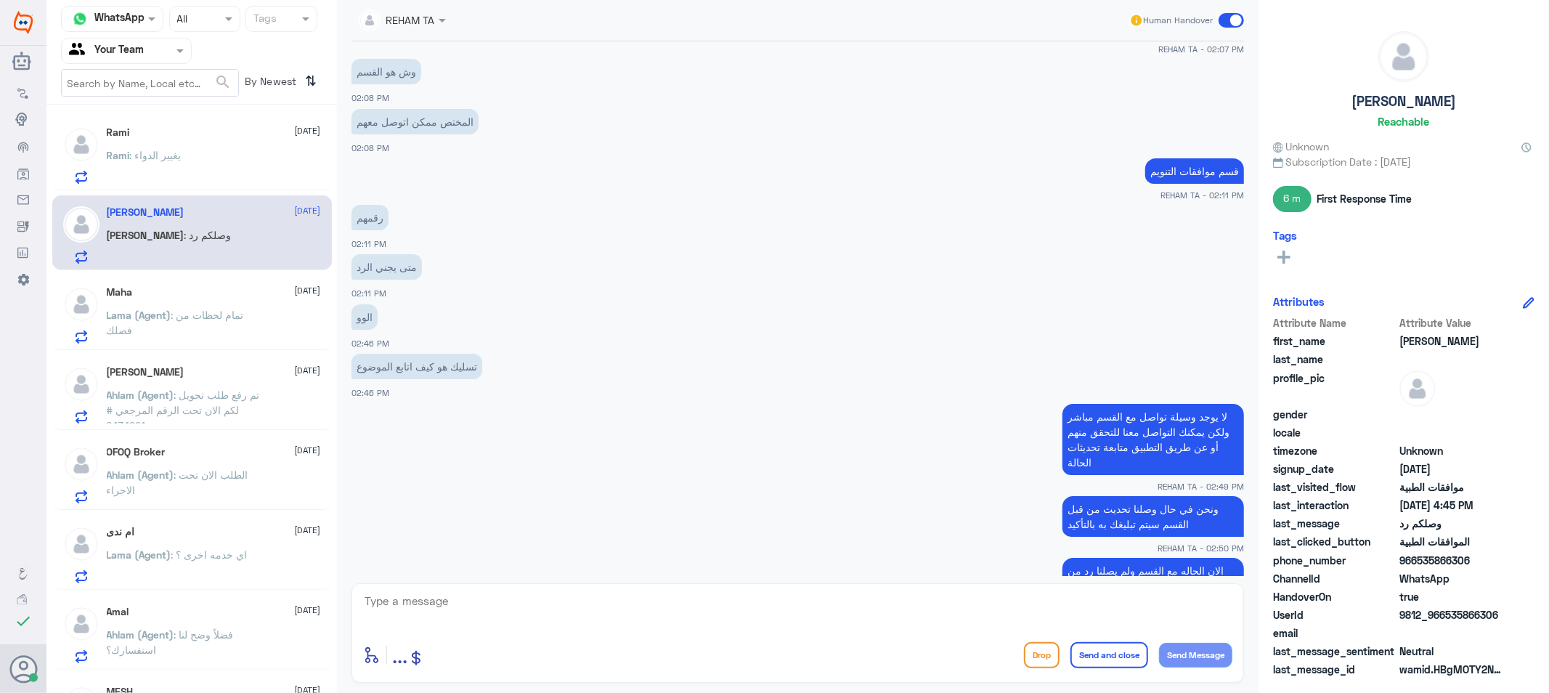
click at [202, 325] on p "Lama (Agent) : تمام لحظات من فضلك" at bounding box center [188, 325] width 163 height 36
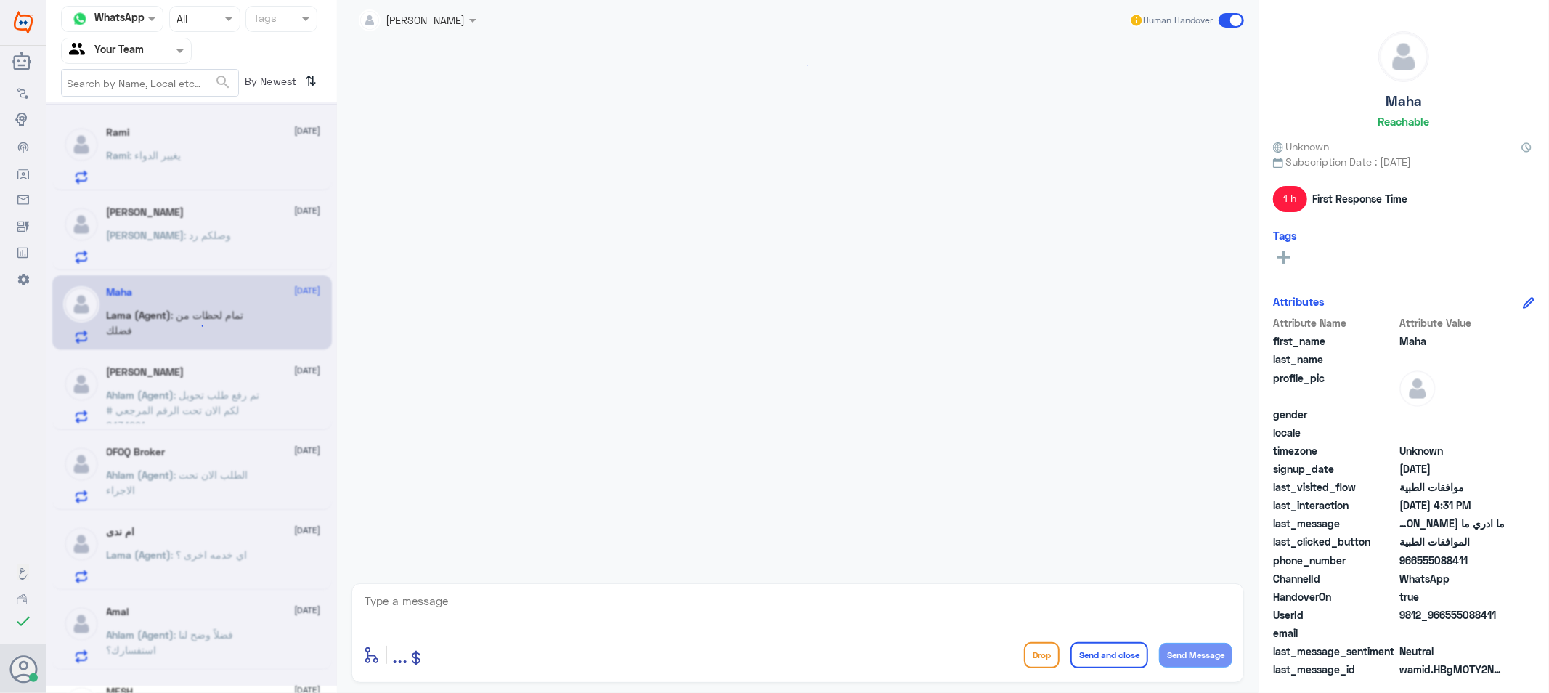
scroll to position [950, 0]
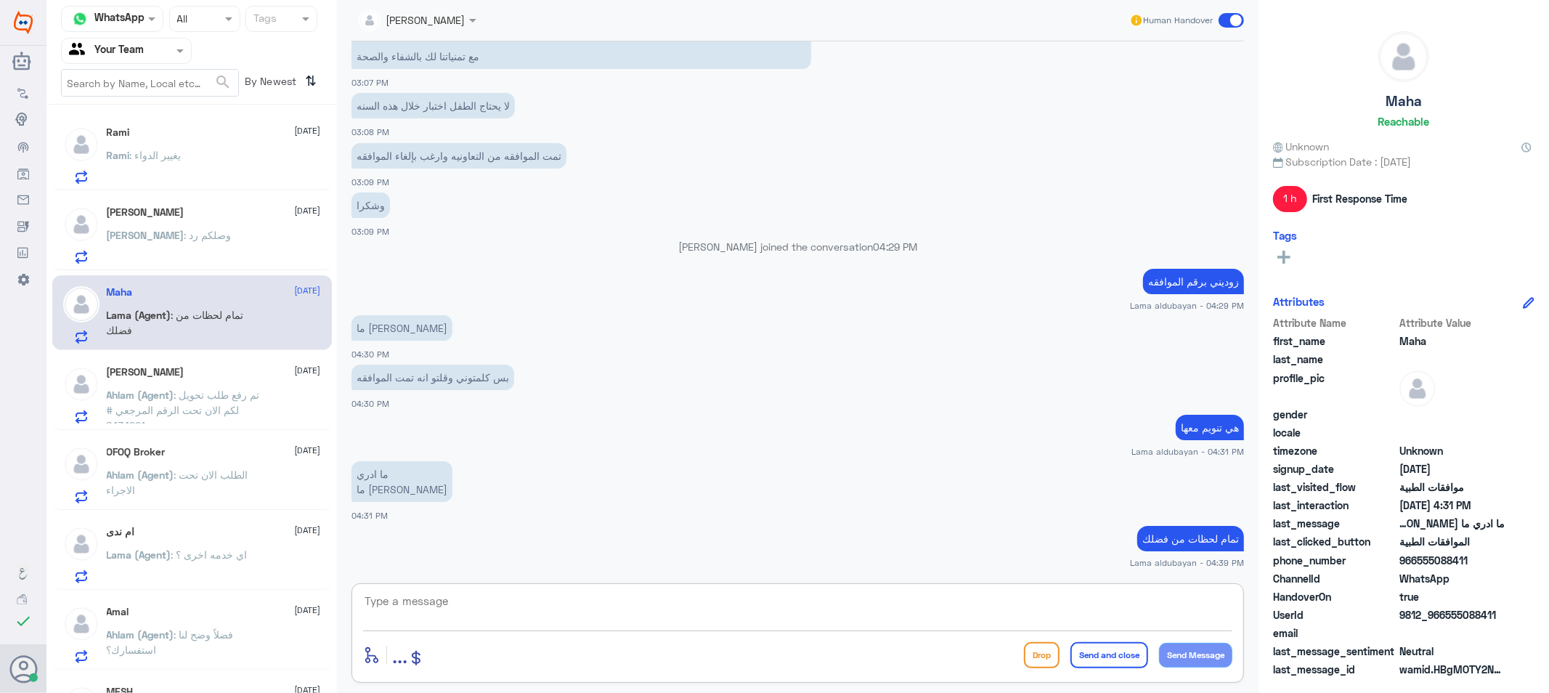
click at [447, 611] on textarea at bounding box center [797, 609] width 869 height 36
click at [150, 46] on div at bounding box center [126, 50] width 129 height 17
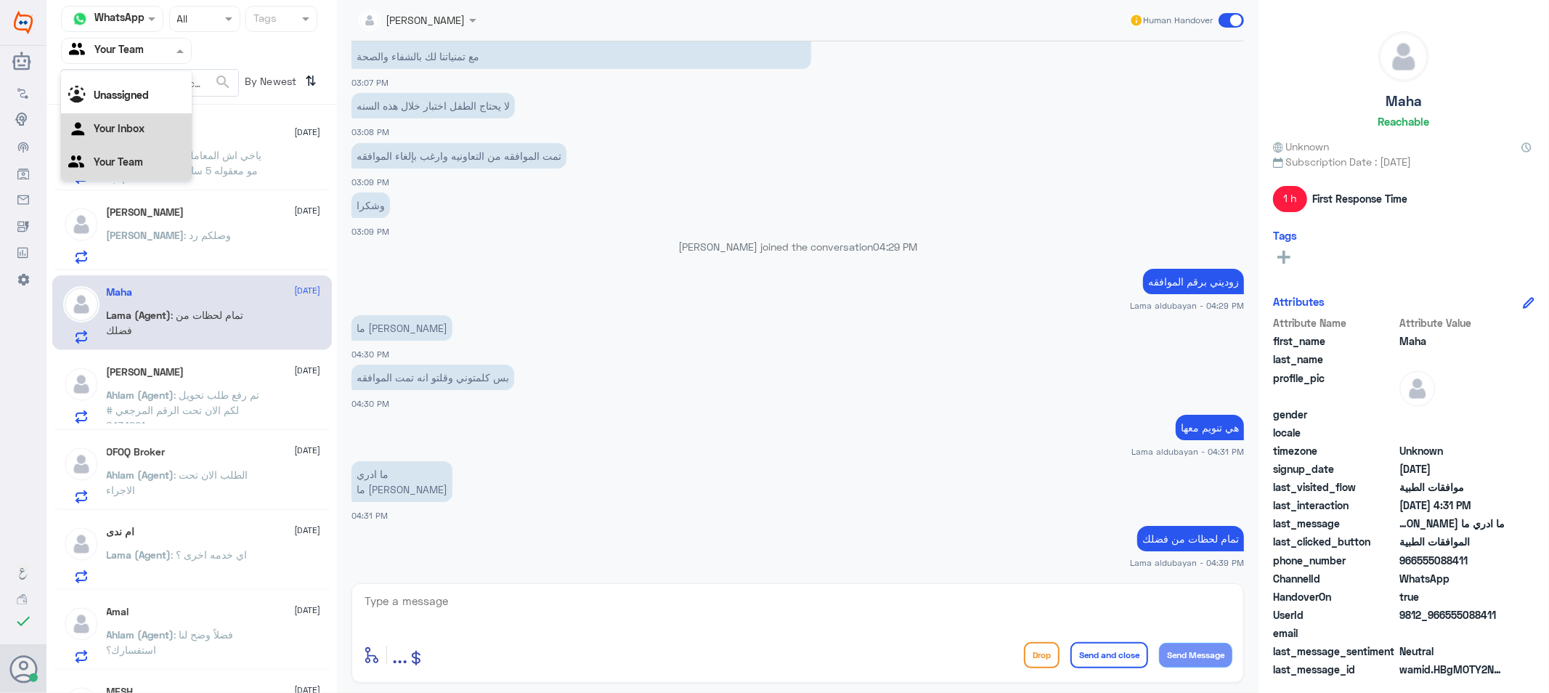
click at [136, 128] on Inbox "Your Inbox" at bounding box center [119, 128] width 51 height 12
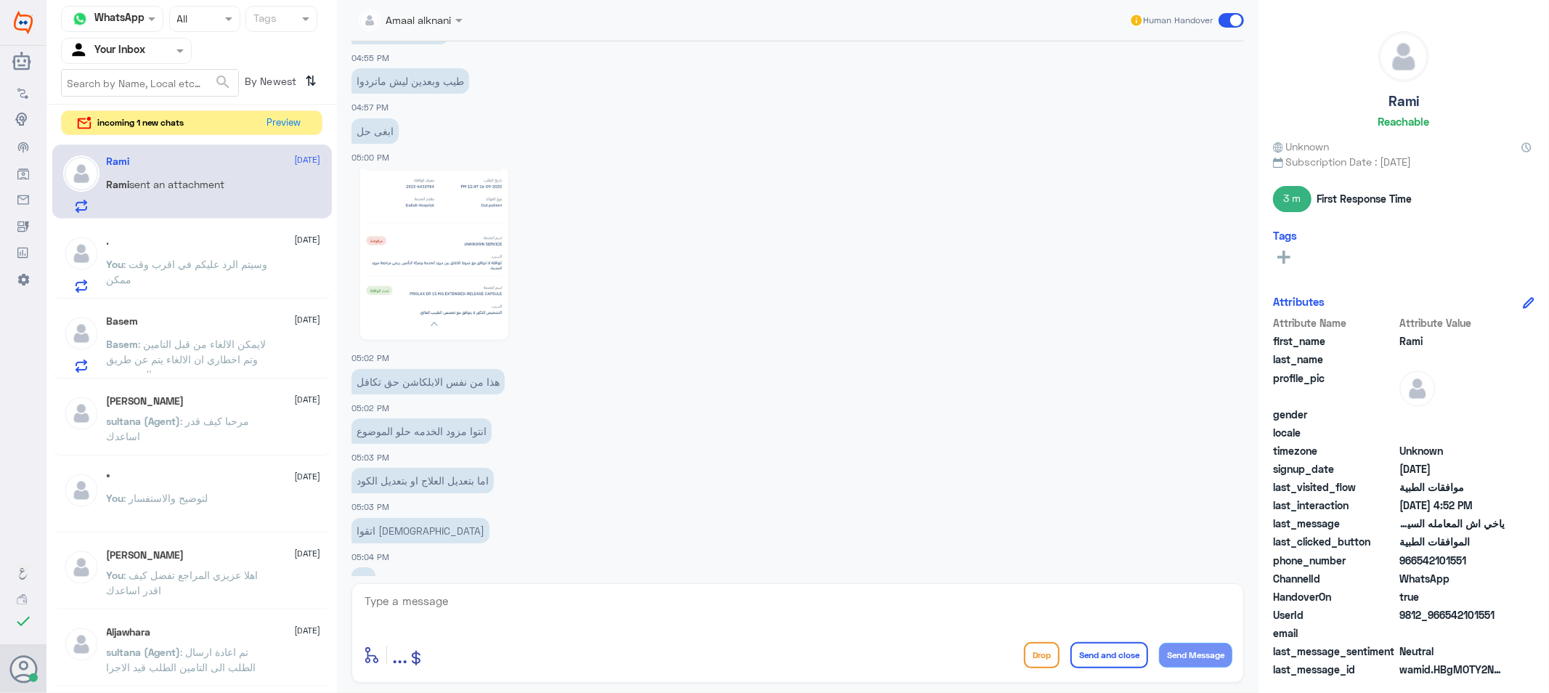
scroll to position [1800, 0]
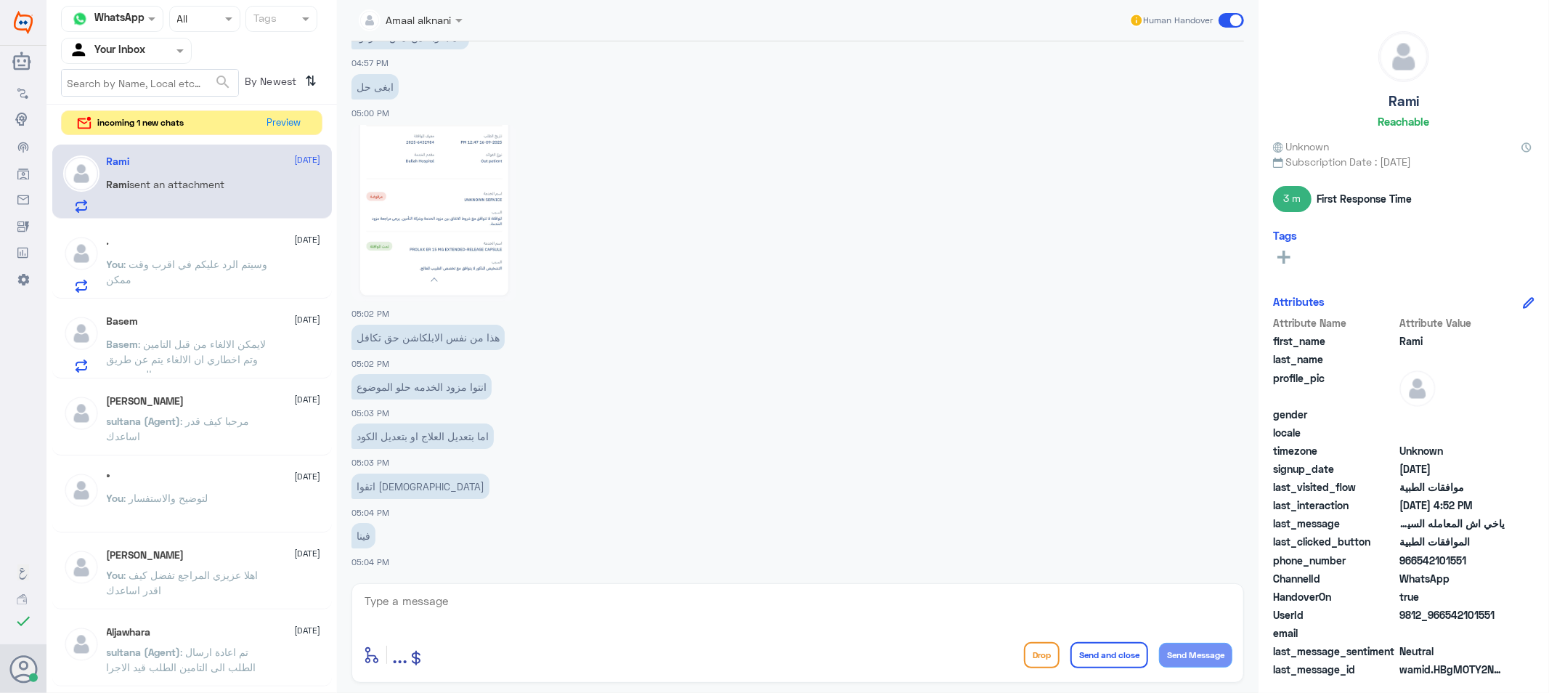
click at [474, 244] on img at bounding box center [435, 213] width 166 height 177
click at [277, 124] on button "Preview" at bounding box center [284, 122] width 45 height 23
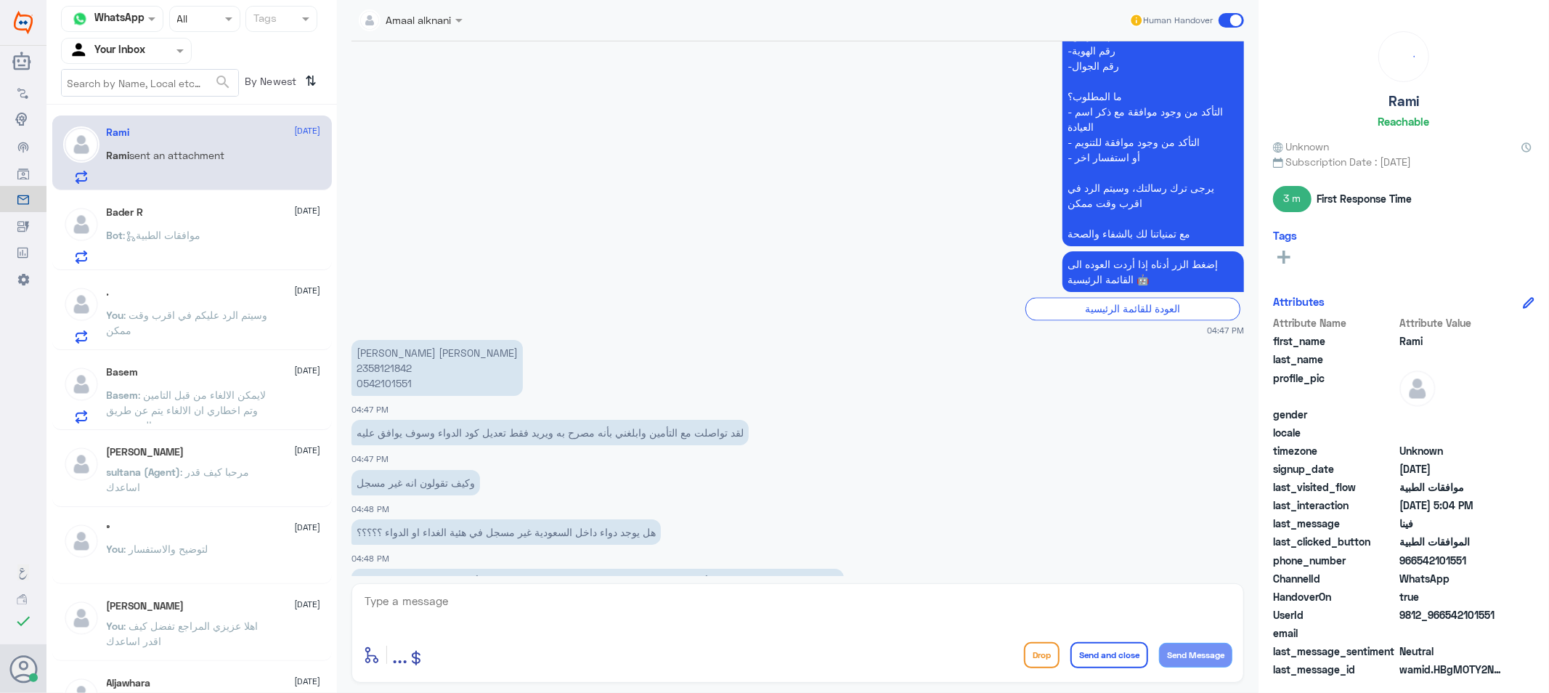
scroll to position [2644, 0]
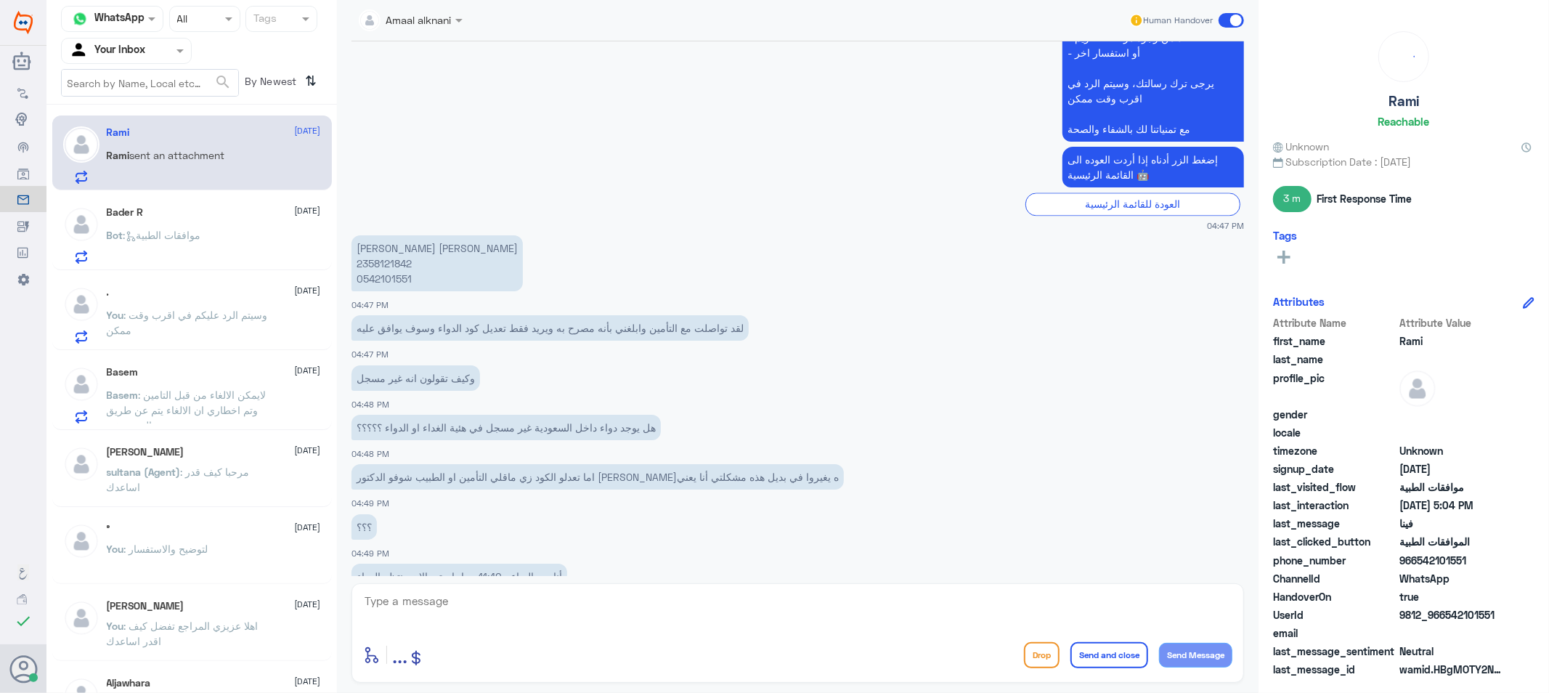
click at [382, 278] on p "[PERSON_NAME] [PERSON_NAME] 2358121842 0542101551" at bounding box center [437, 263] width 171 height 56
copy p "0542101551"
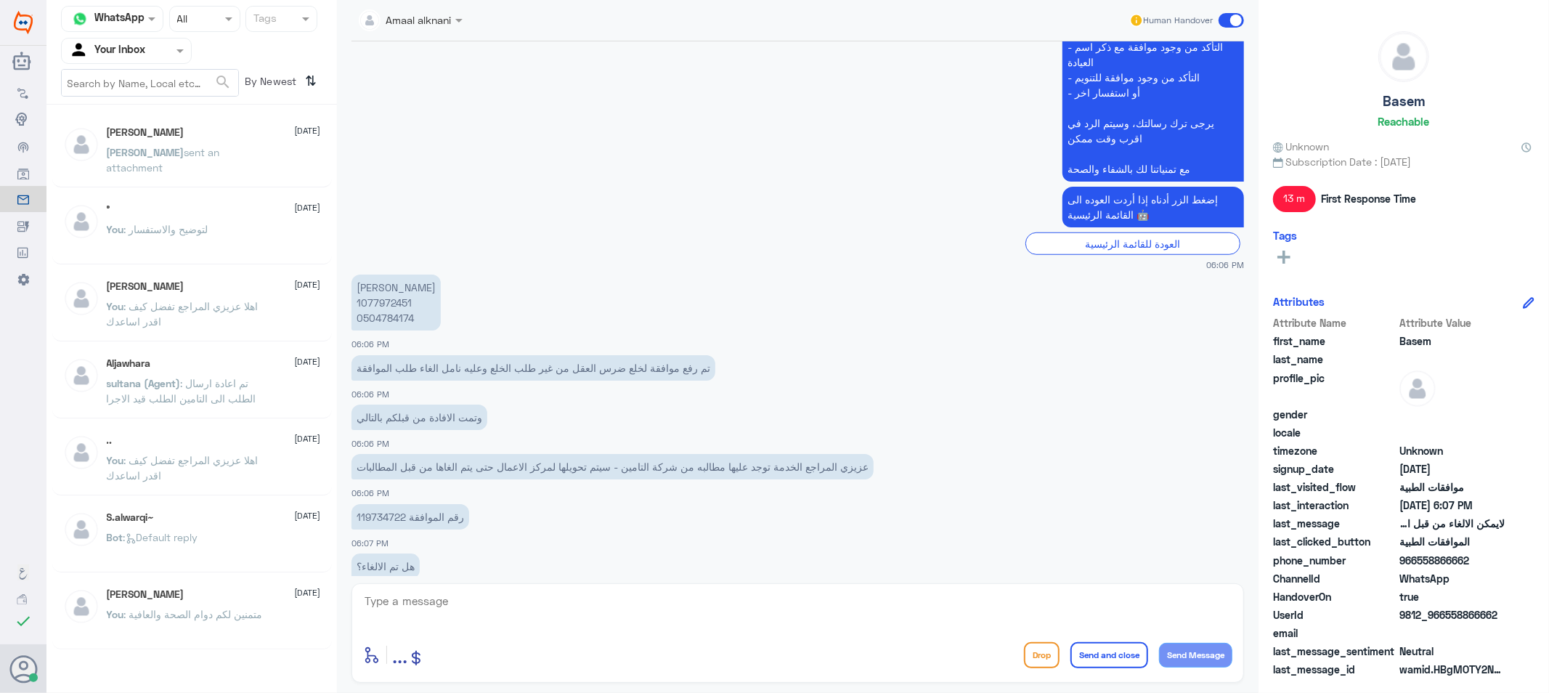
scroll to position [1063, 0]
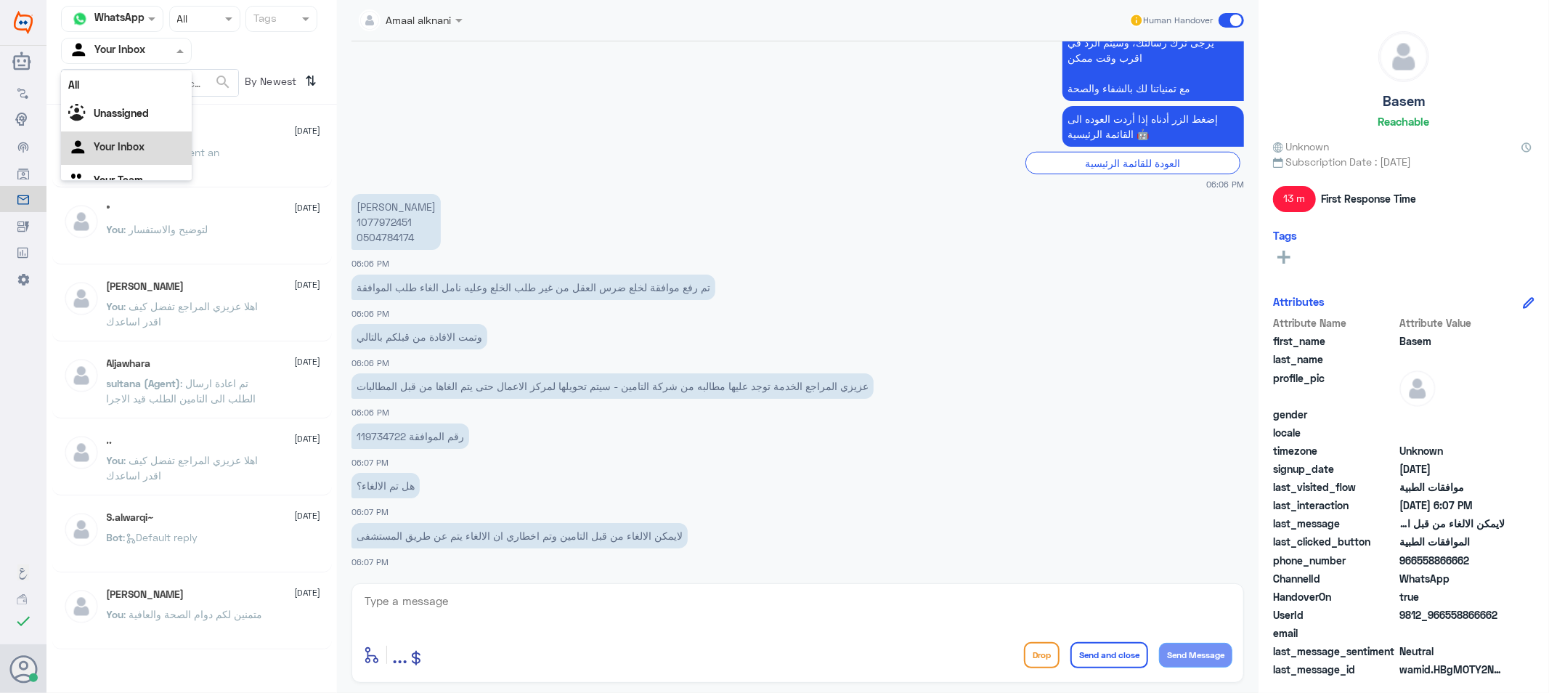
click at [162, 44] on div at bounding box center [126, 50] width 129 height 17
click at [147, 100] on b "Unassigned" at bounding box center [121, 95] width 55 height 12
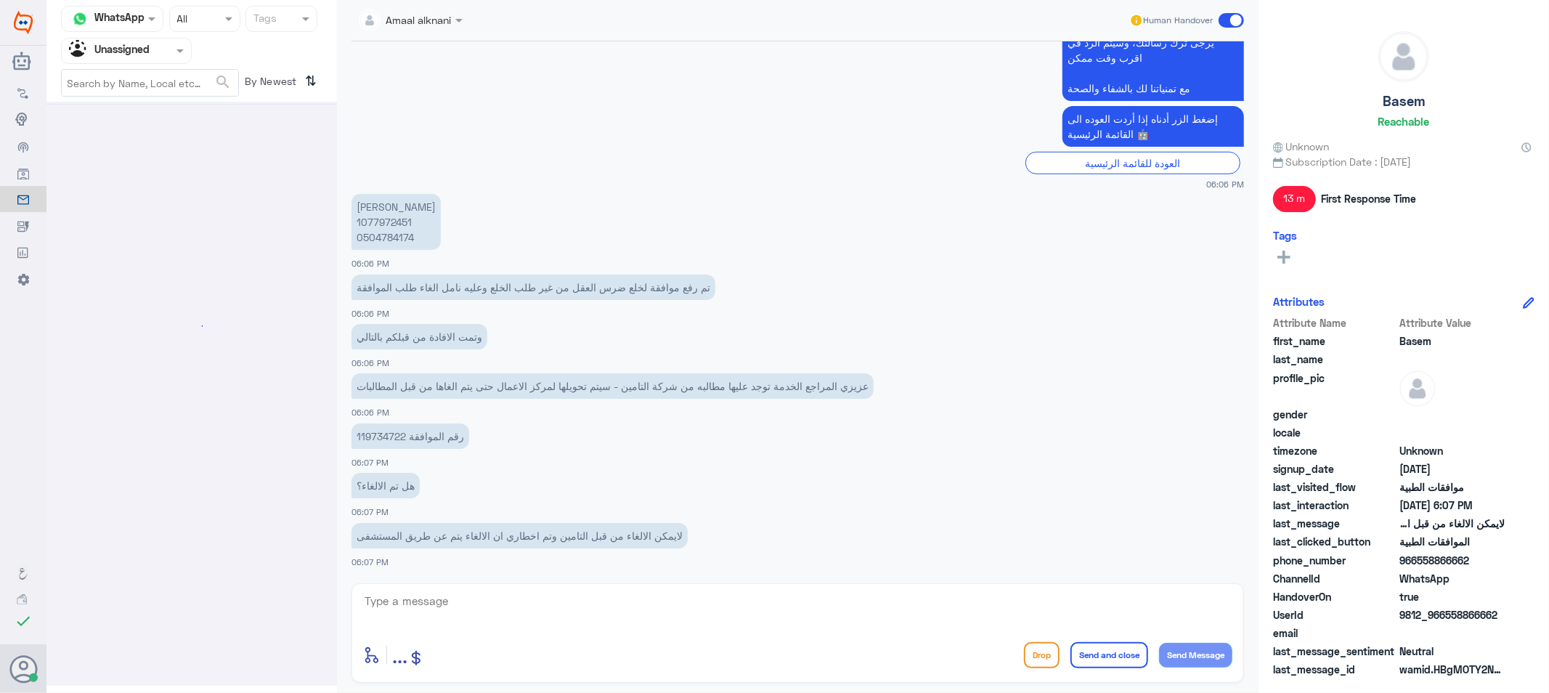
scroll to position [0, 0]
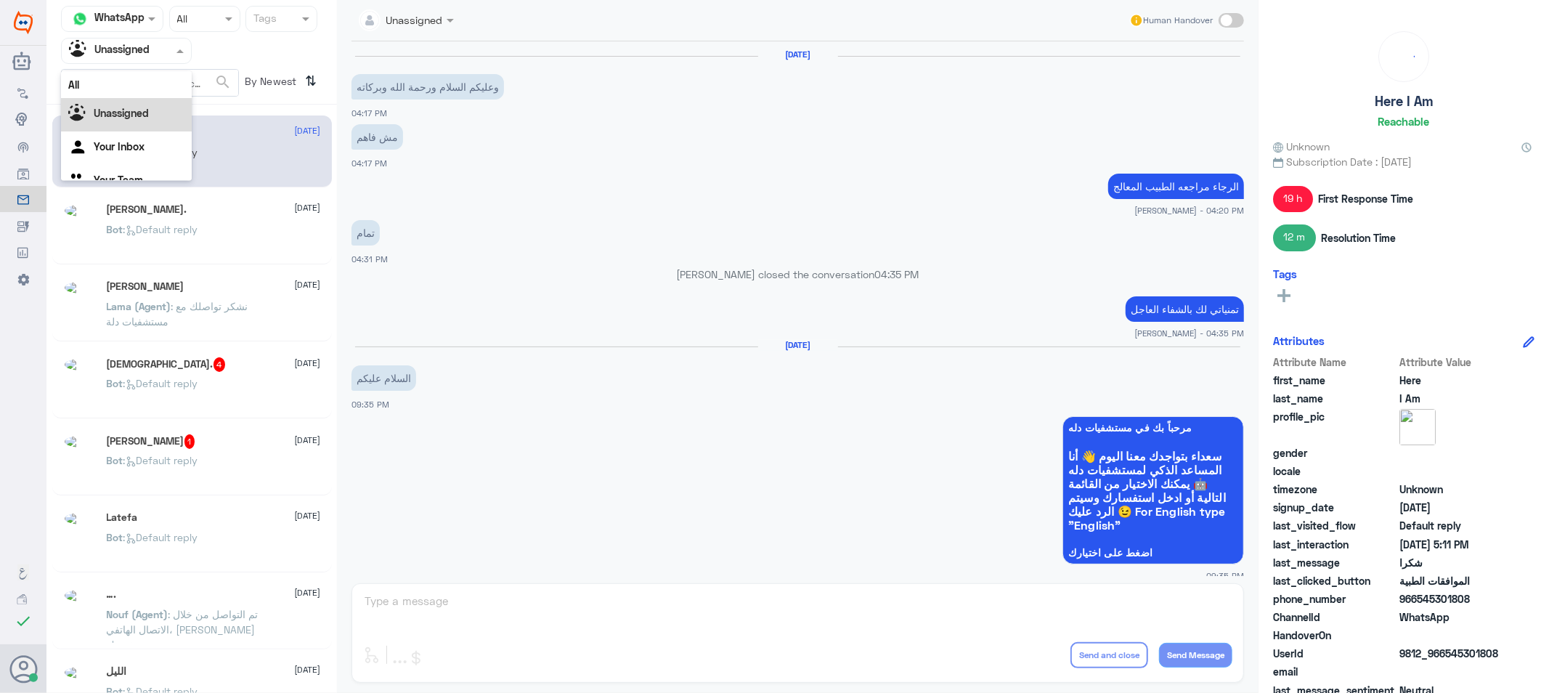
click at [141, 49] on input "text" at bounding box center [109, 50] width 80 height 17
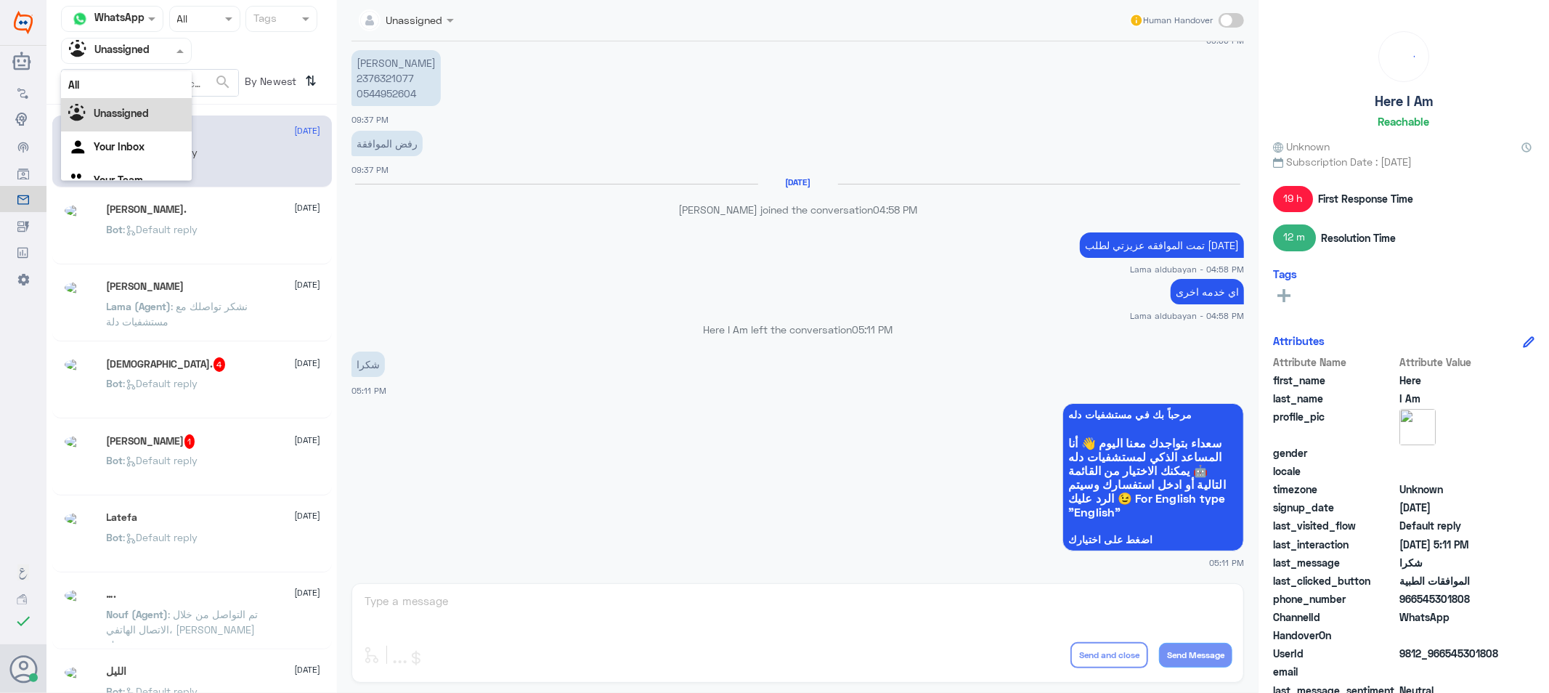
scroll to position [18, 0]
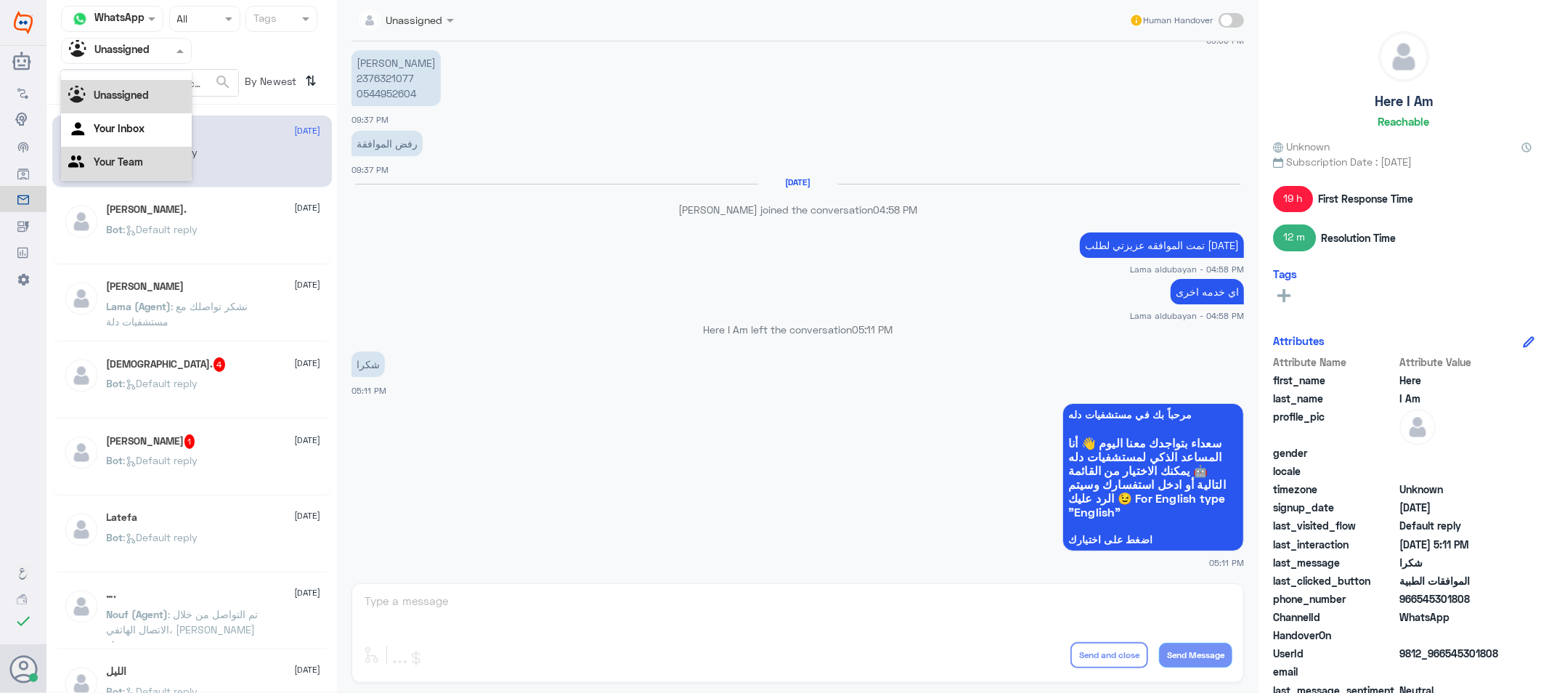
click at [131, 157] on Team "Your Team" at bounding box center [118, 161] width 49 height 12
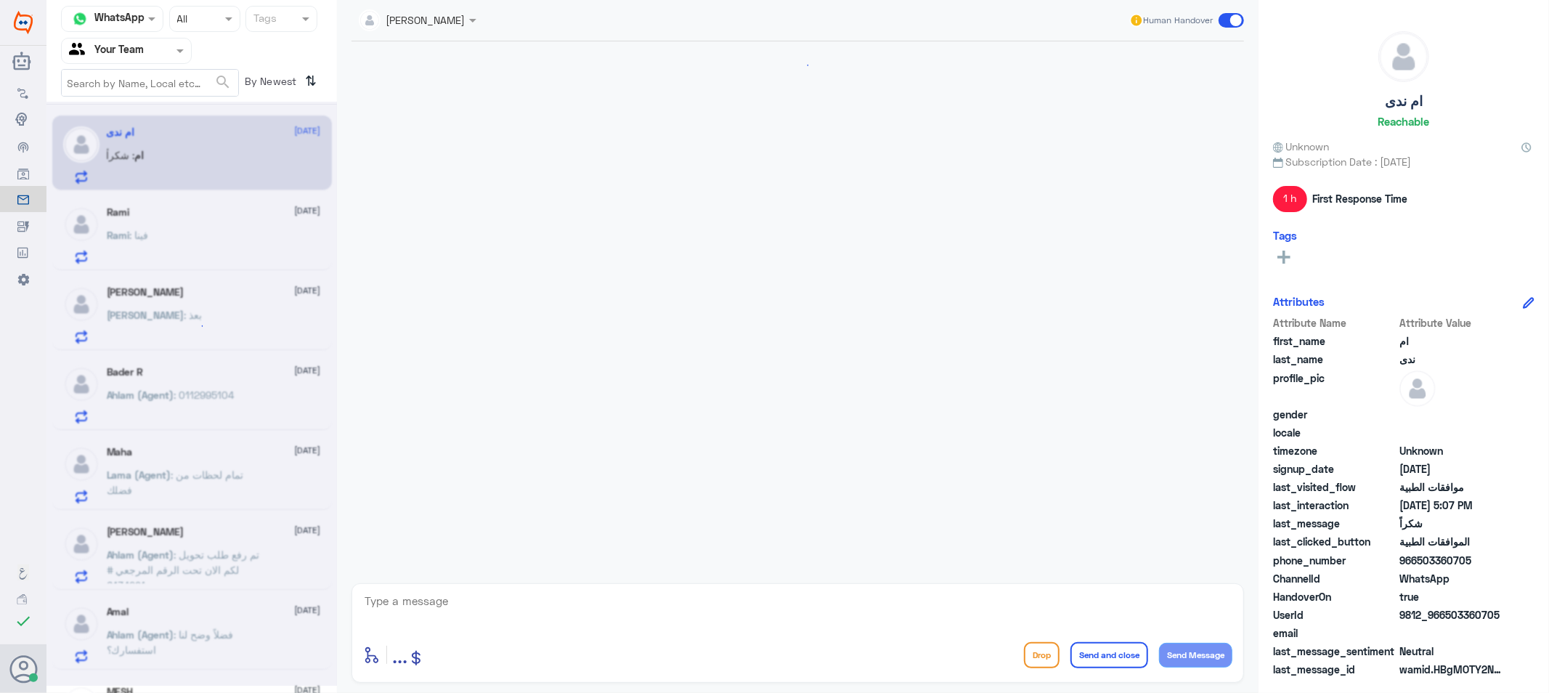
scroll to position [1199, 0]
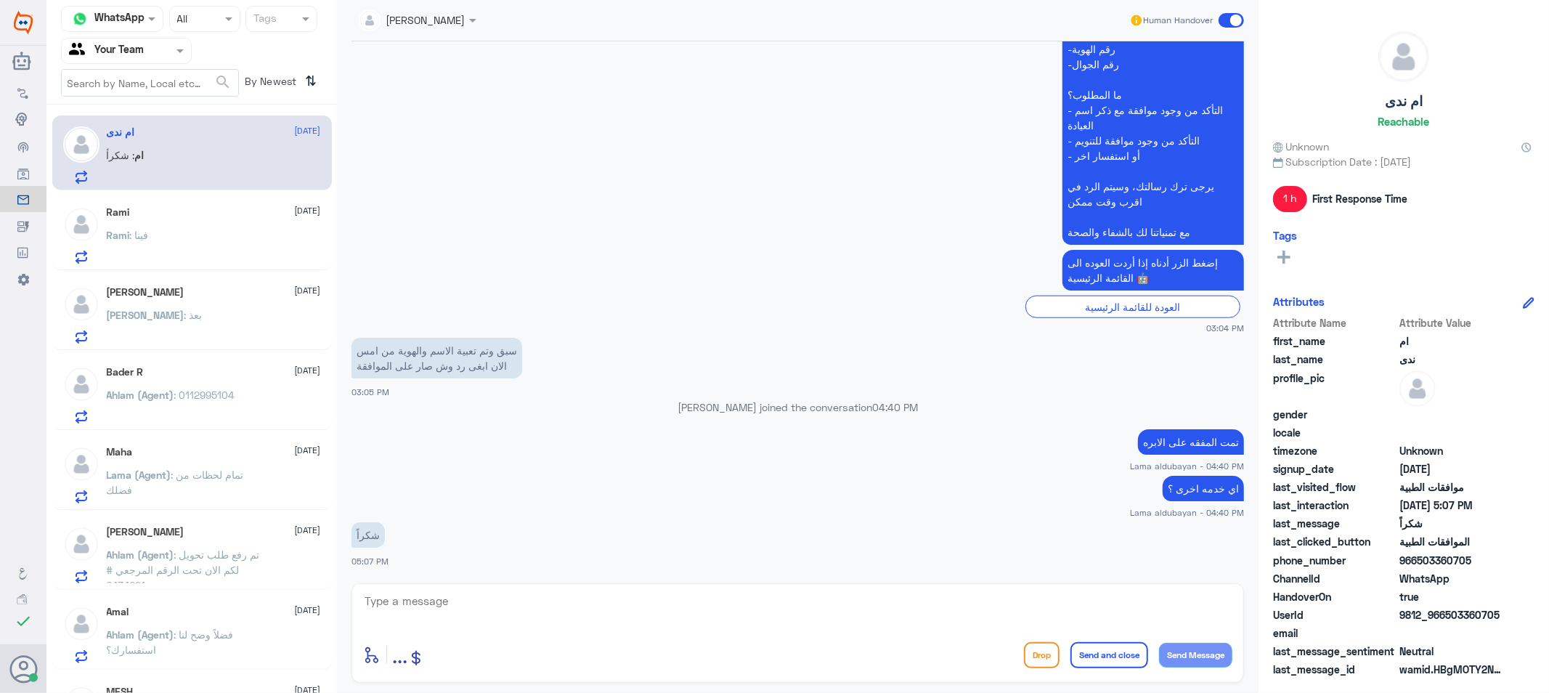
click at [130, 230] on span ": فينا" at bounding box center [139, 235] width 19 height 12
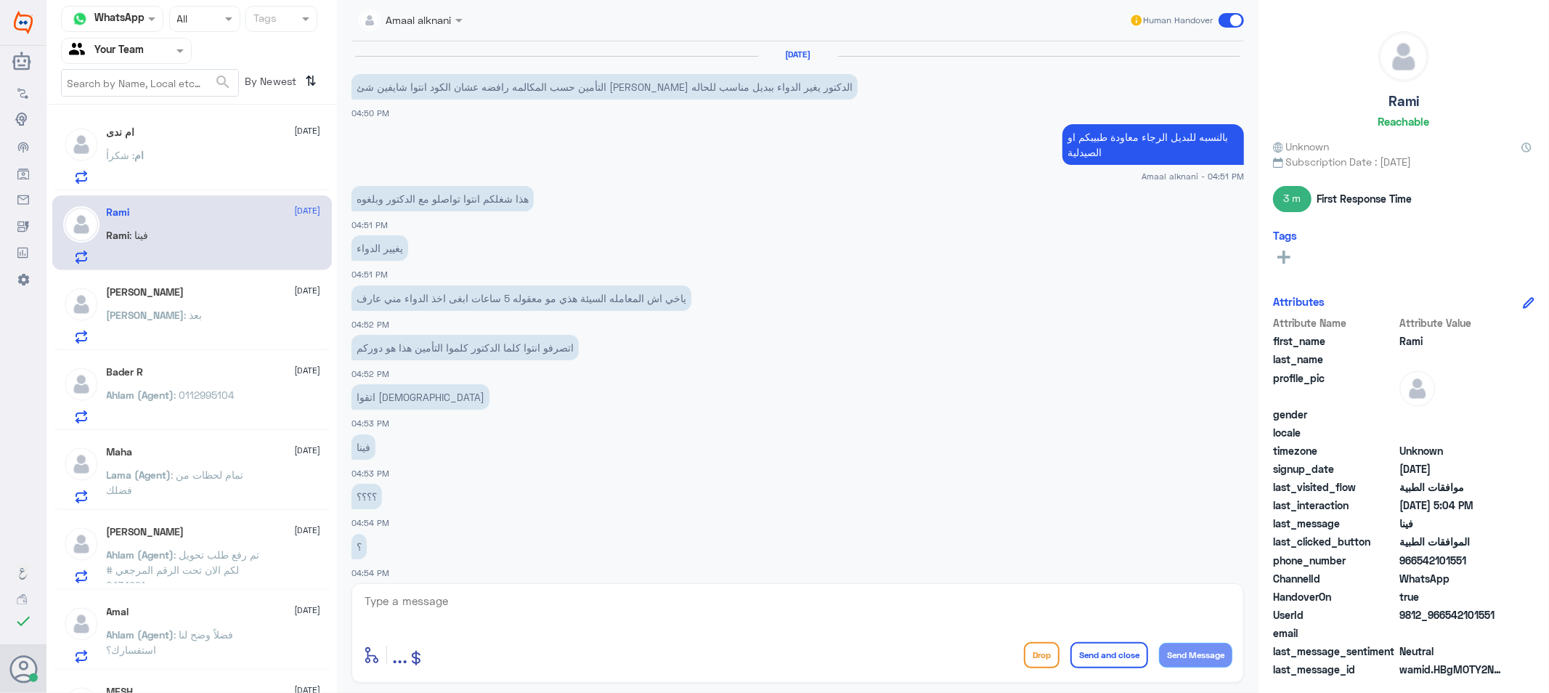
scroll to position [658, 0]
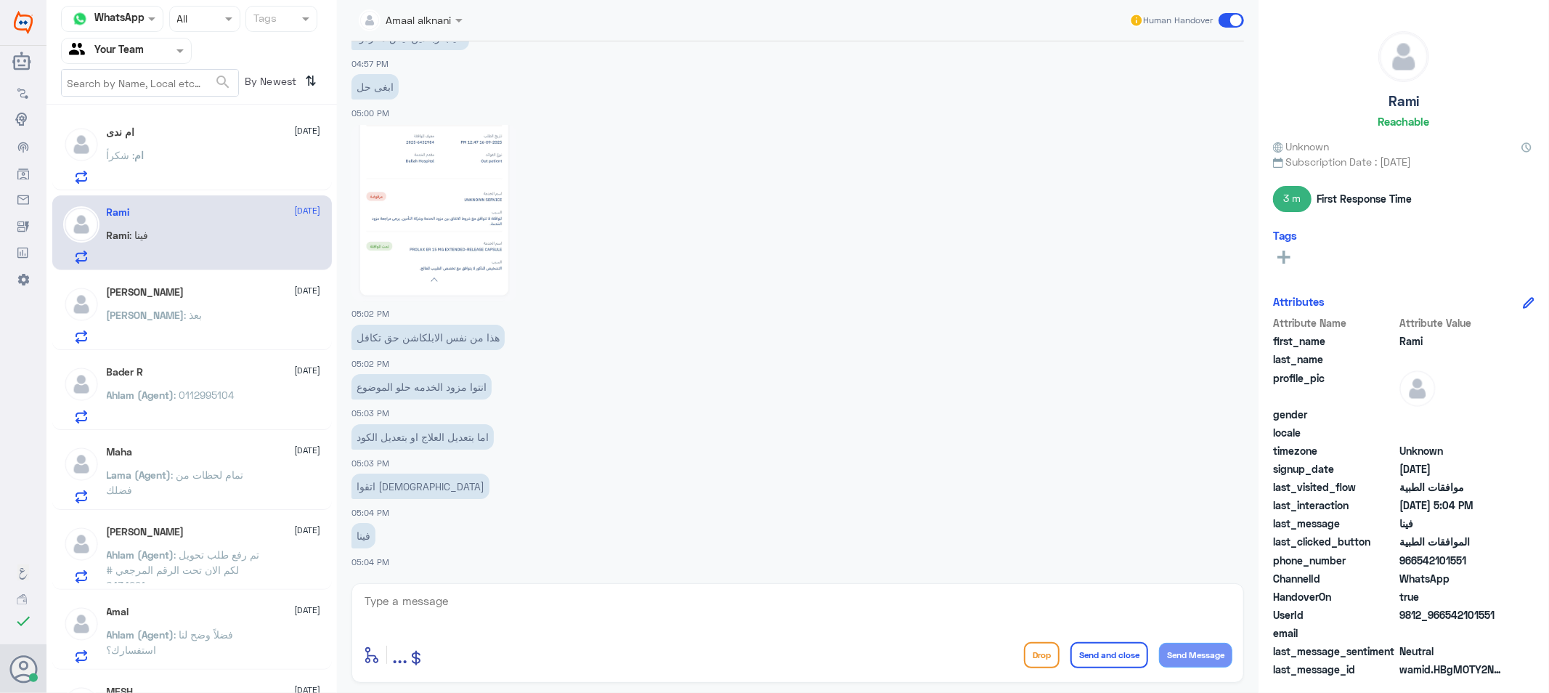
click at [153, 163] on div "ام : شكراً" at bounding box center [214, 167] width 214 height 33
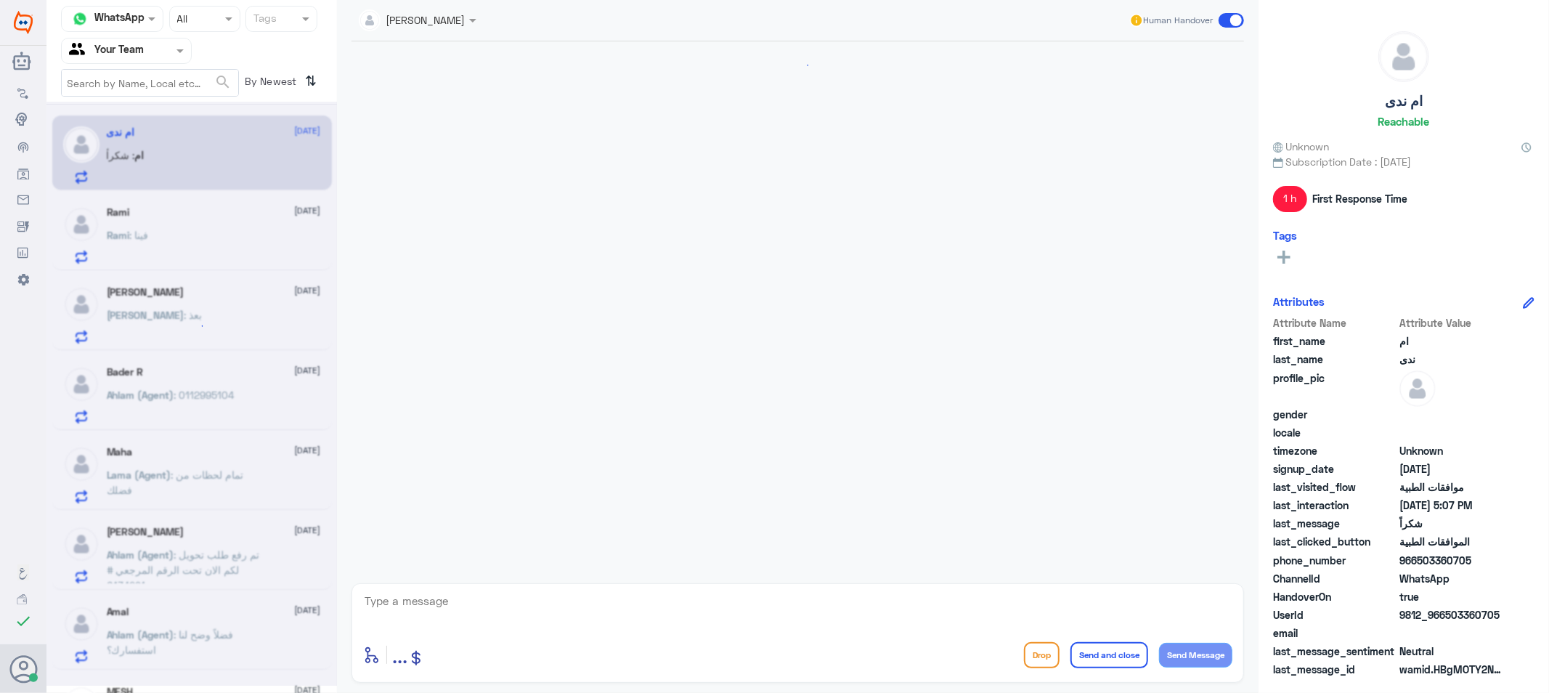
scroll to position [1199, 0]
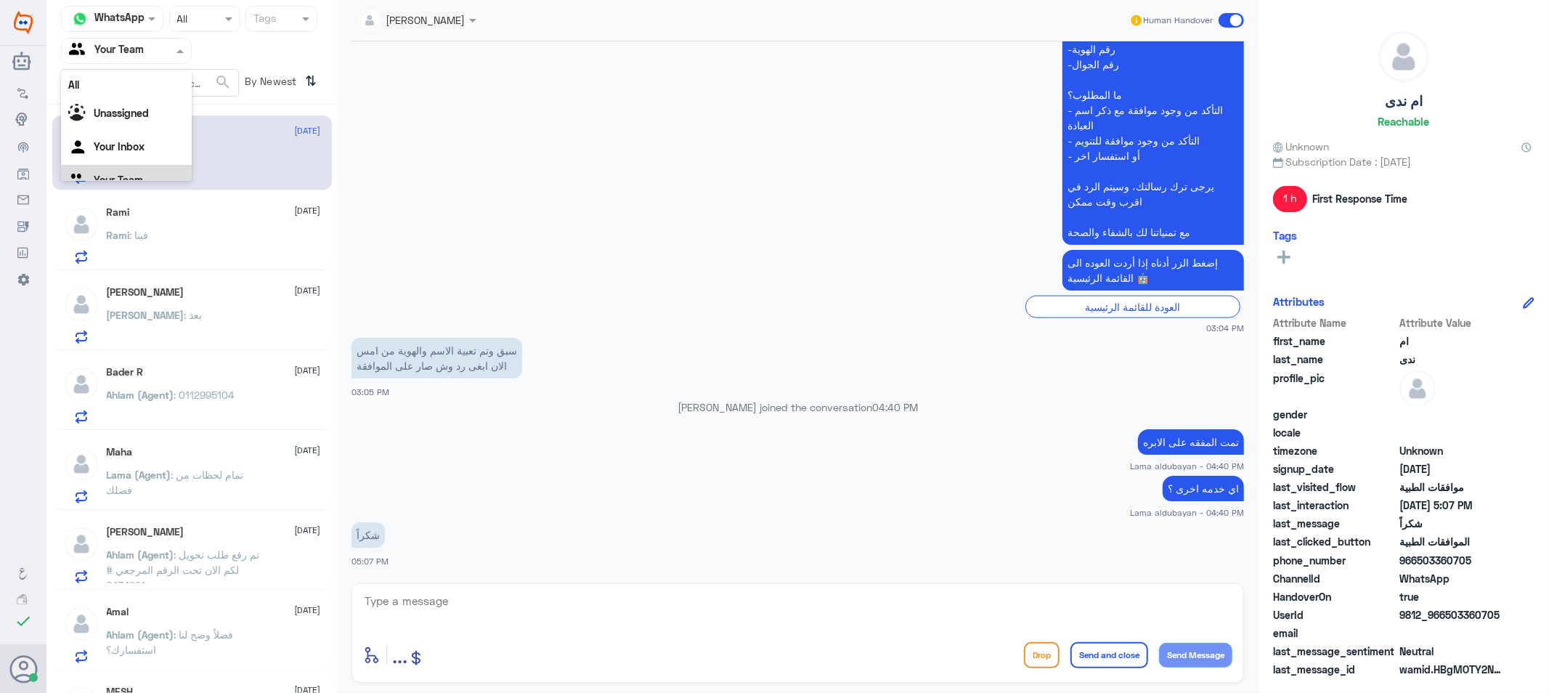
click at [112, 52] on input "text" at bounding box center [109, 50] width 80 height 17
click at [126, 129] on Inbox "Your Inbox" at bounding box center [119, 128] width 51 height 12
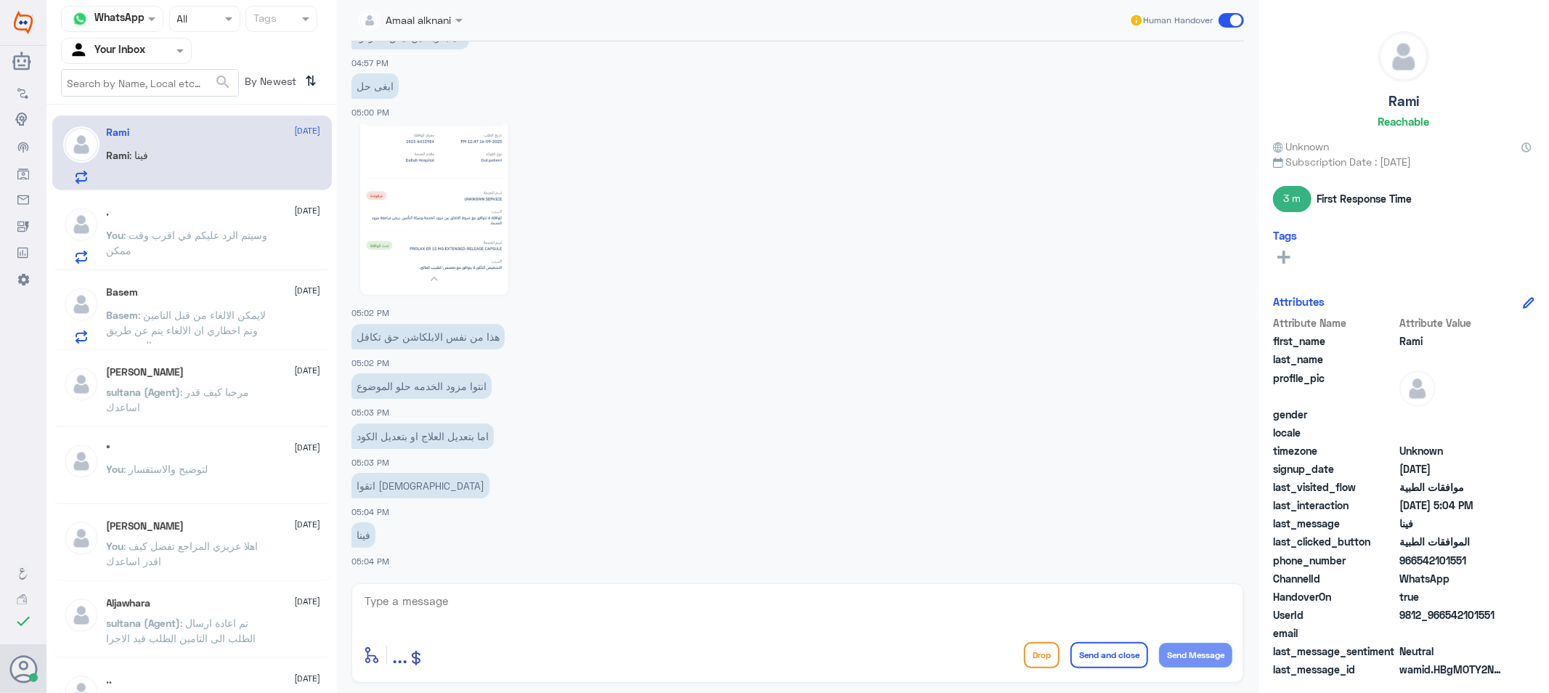
scroll to position [658, 0]
